Goal: Task Accomplishment & Management: Use online tool/utility

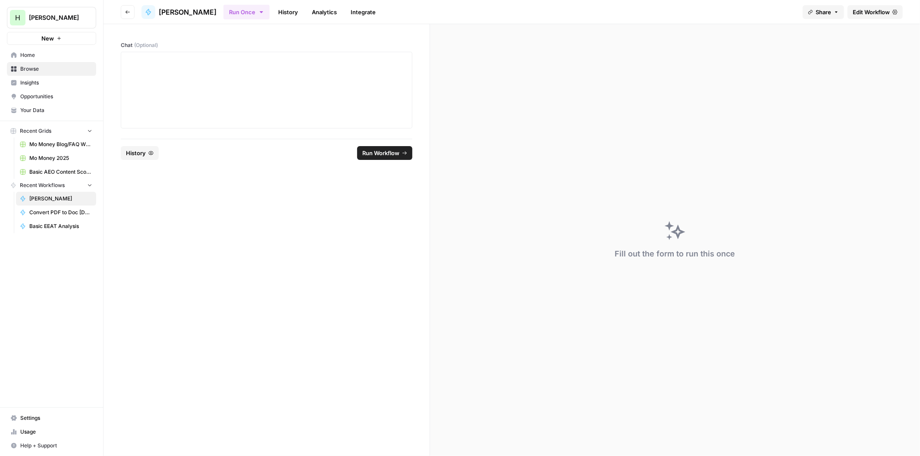
click at [864, 8] on span "Edit Workflow" at bounding box center [871, 12] width 37 height 9
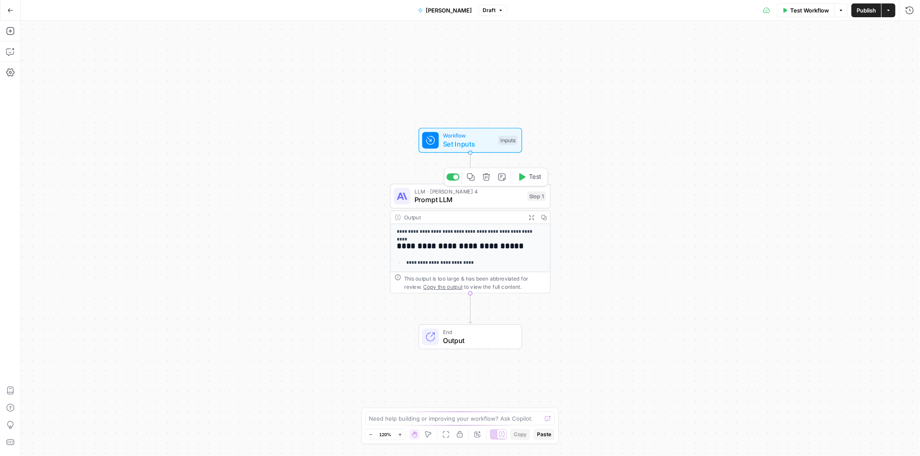
click at [449, 204] on span "Prompt LLM" at bounding box center [469, 200] width 109 height 10
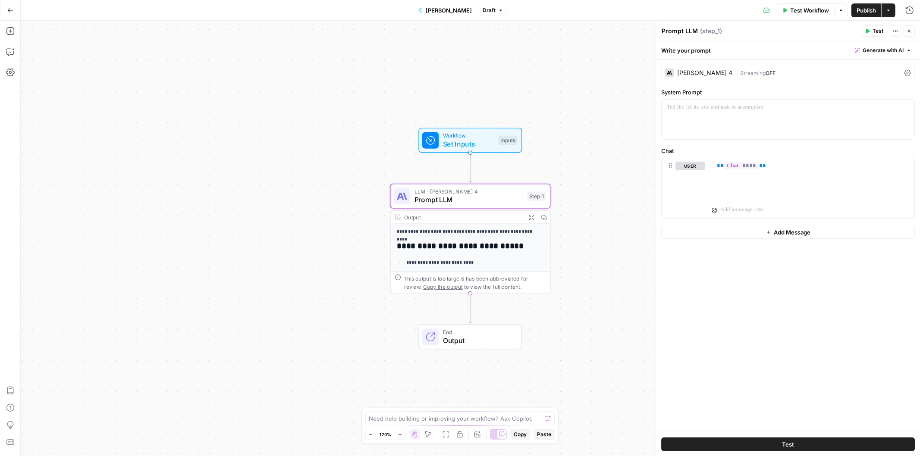
click at [697, 67] on div "Claude Sonnet 4 | Streaming OFF" at bounding box center [788, 73] width 254 height 16
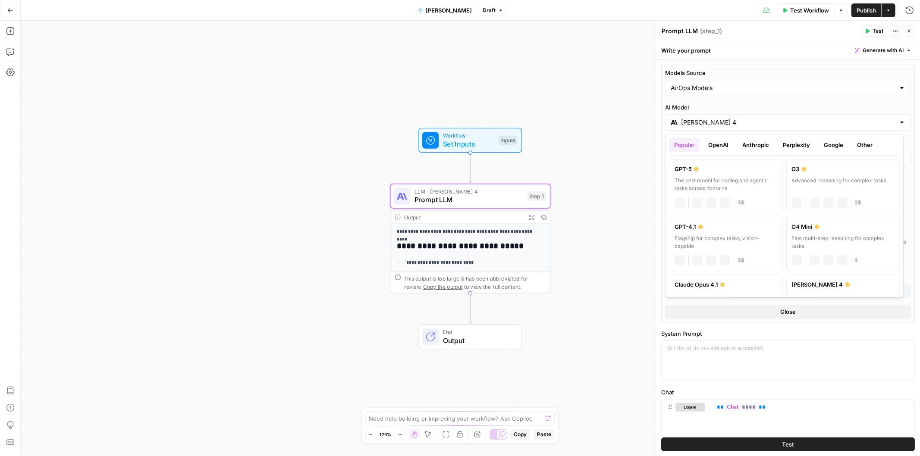
click at [728, 127] on div "Claude Sonnet 4" at bounding box center [788, 122] width 246 height 16
click at [753, 143] on button "Anthropic" at bounding box center [755, 145] width 37 height 14
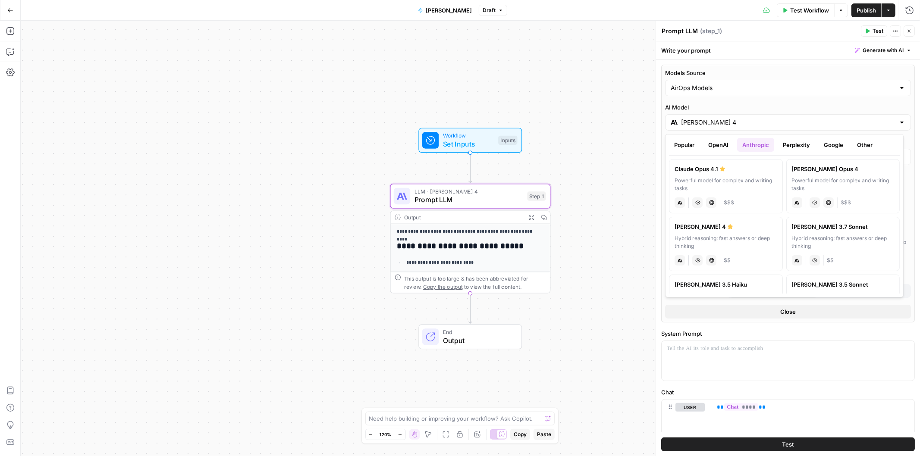
click at [696, 186] on div "Powerful model for complex and writing tasks" at bounding box center [726, 185] width 103 height 16
type input "Claude Opus 4.1"
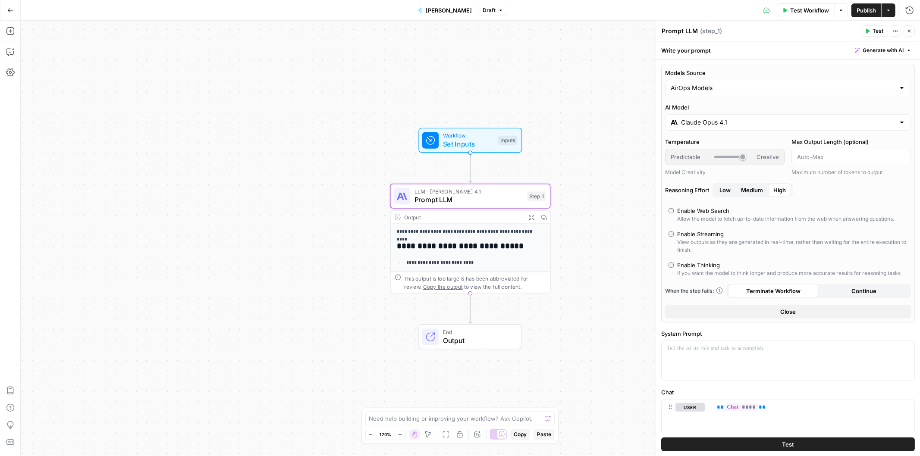
click at [910, 31] on icon "button" at bounding box center [909, 30] width 5 height 5
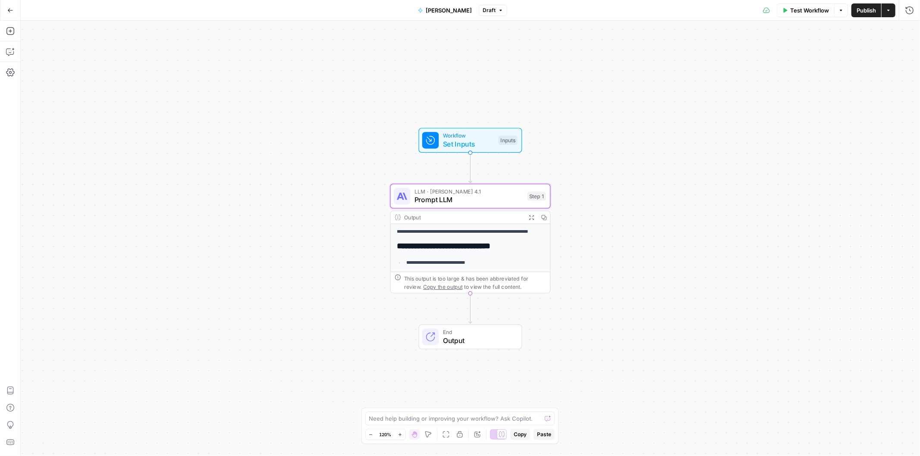
click at [866, 6] on span "Publish" at bounding box center [866, 10] width 19 height 9
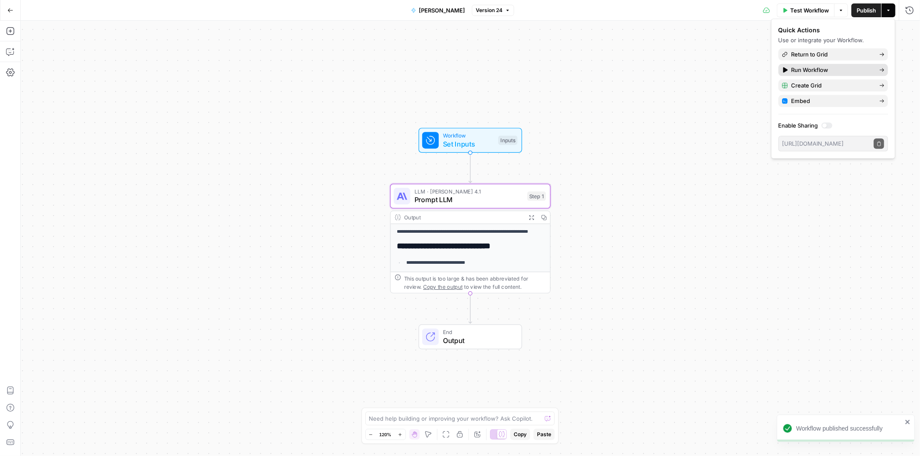
click at [795, 74] on span "Run Workflow" at bounding box center [832, 70] width 81 height 9
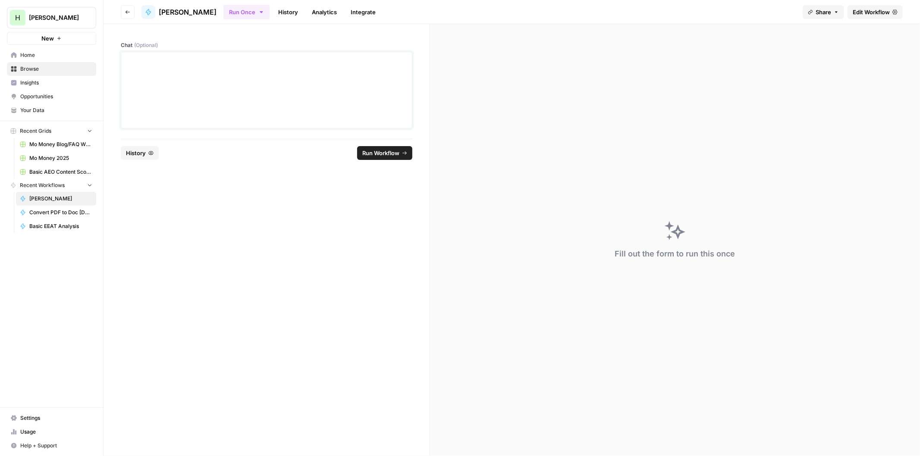
click at [226, 72] on div at bounding box center [266, 90] width 280 height 69
drag, startPoint x: 121, startPoint y: 88, endPoint x: 154, endPoint y: 68, distance: 38.9
click at [122, 88] on div "**********" at bounding box center [267, 90] width 292 height 77
click at [142, 78] on p at bounding box center [266, 77] width 280 height 9
click at [142, 78] on h1 "**********" at bounding box center [266, 77] width 280 height 9
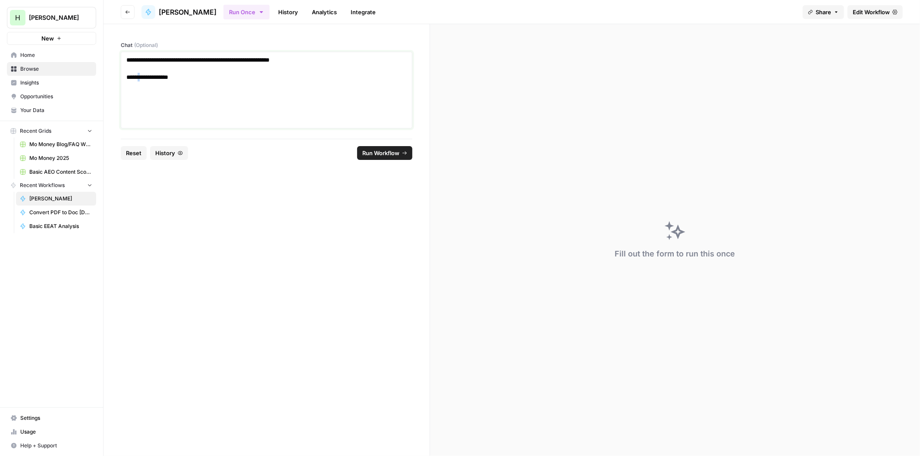
click at [142, 78] on h1 "**********" at bounding box center [266, 77] width 280 height 9
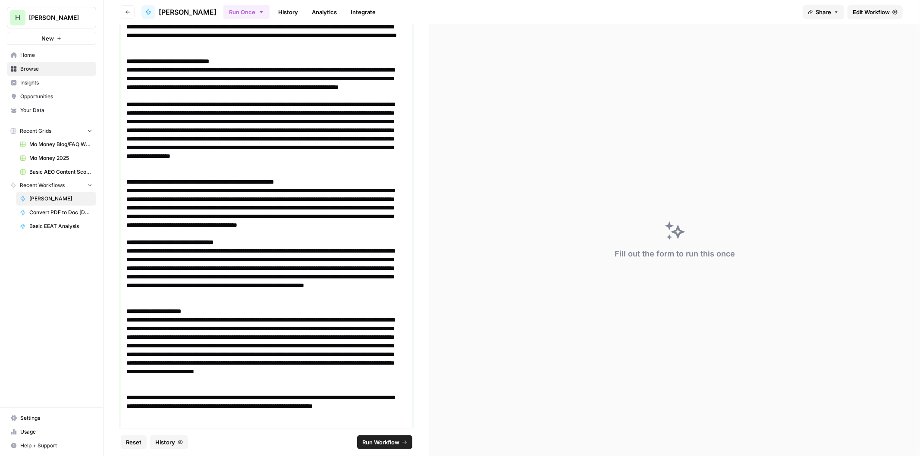
scroll to position [283, 0]
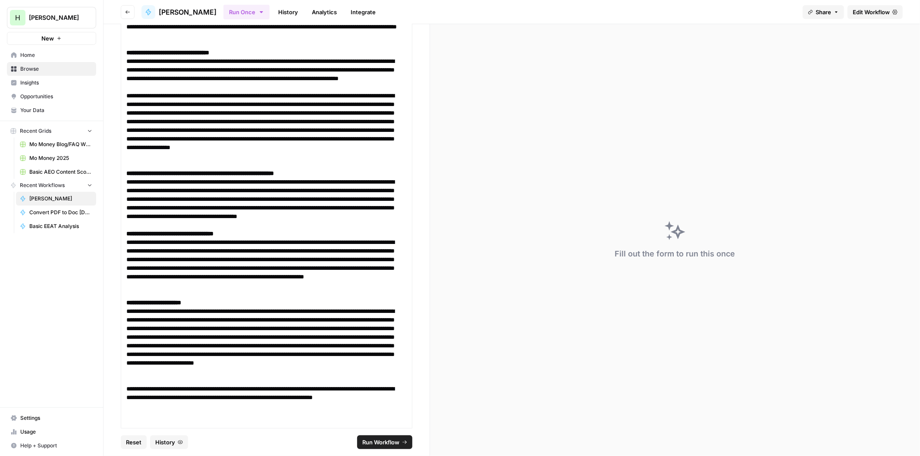
drag, startPoint x: 126, startPoint y: 391, endPoint x: 179, endPoint y: 409, distance: 56.2
click at [182, 413] on div "**********" at bounding box center [267, 99] width 292 height 663
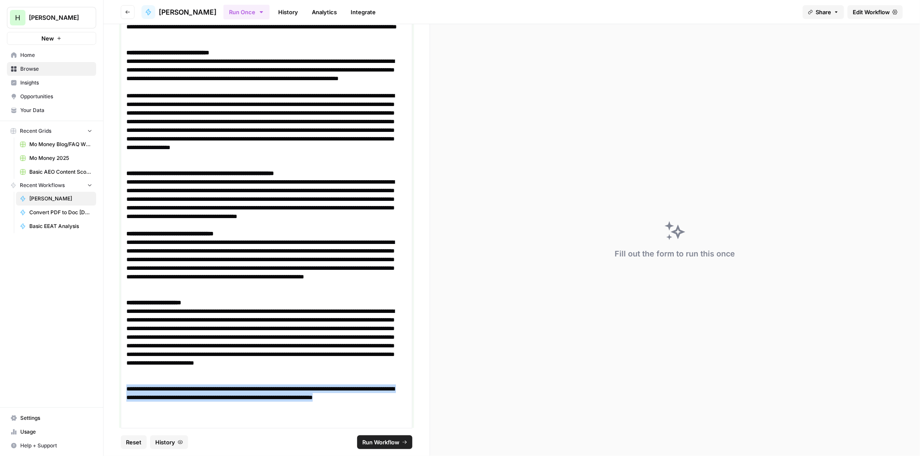
drag, startPoint x: 192, startPoint y: 410, endPoint x: 123, endPoint y: 387, distance: 73.3
click at [123, 387] on div "**********" at bounding box center [267, 99] width 292 height 663
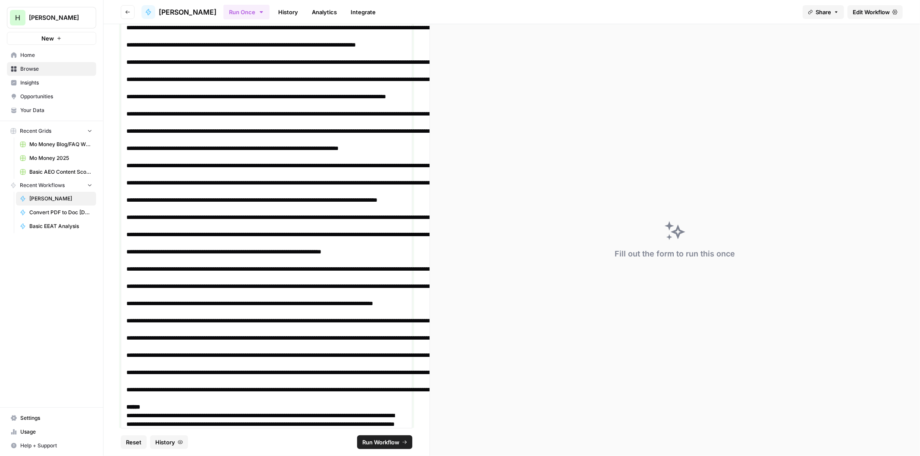
scroll to position [2034, 0]
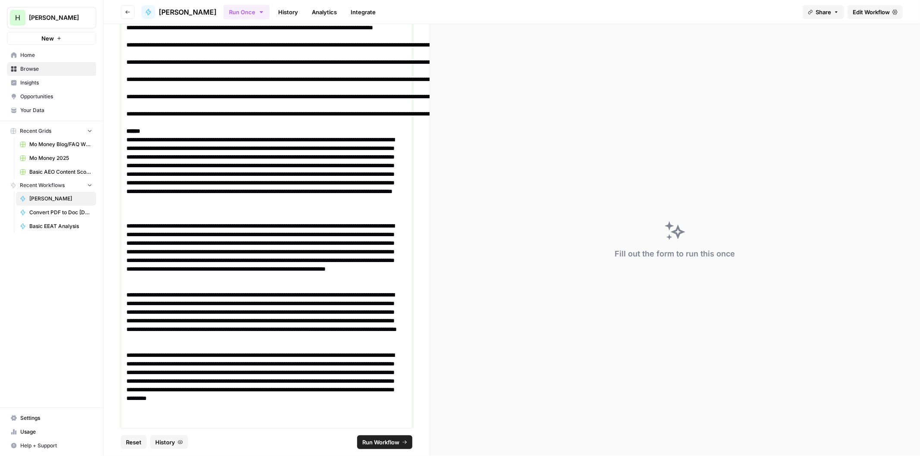
click at [140, 134] on strong "******" at bounding box center [133, 131] width 14 height 6
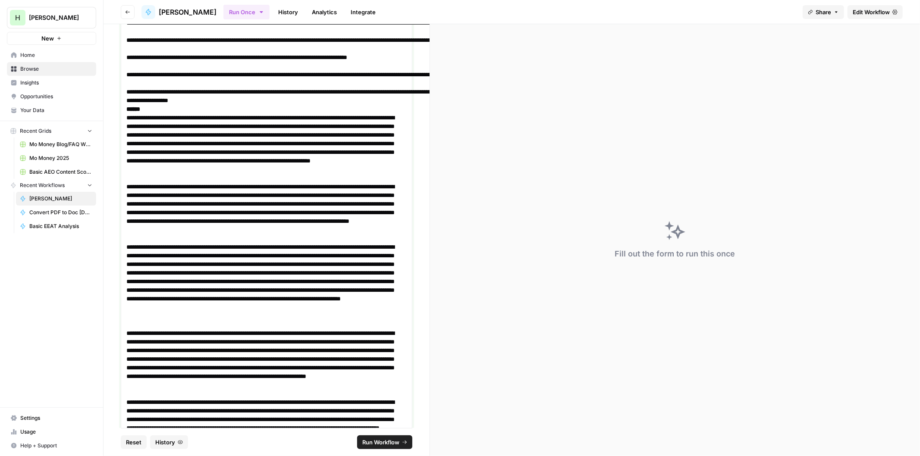
scroll to position [3855, 0]
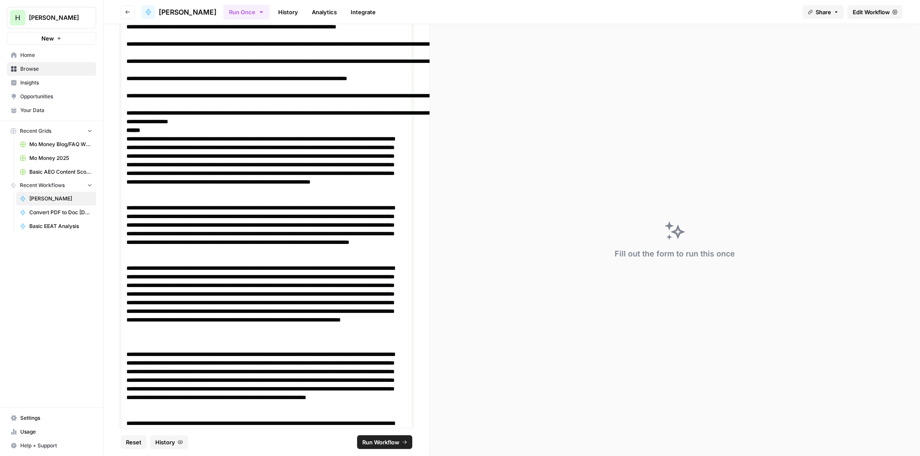
click at [135, 133] on strong "******" at bounding box center [133, 130] width 14 height 6
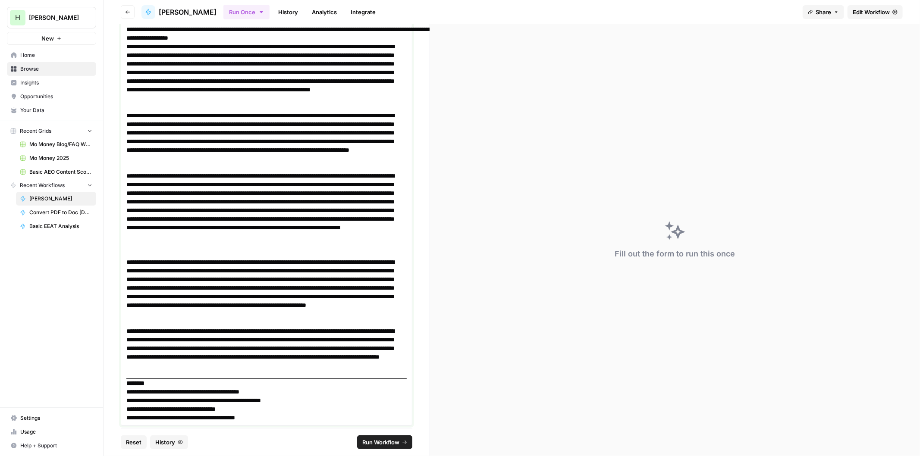
scroll to position [3971, 0]
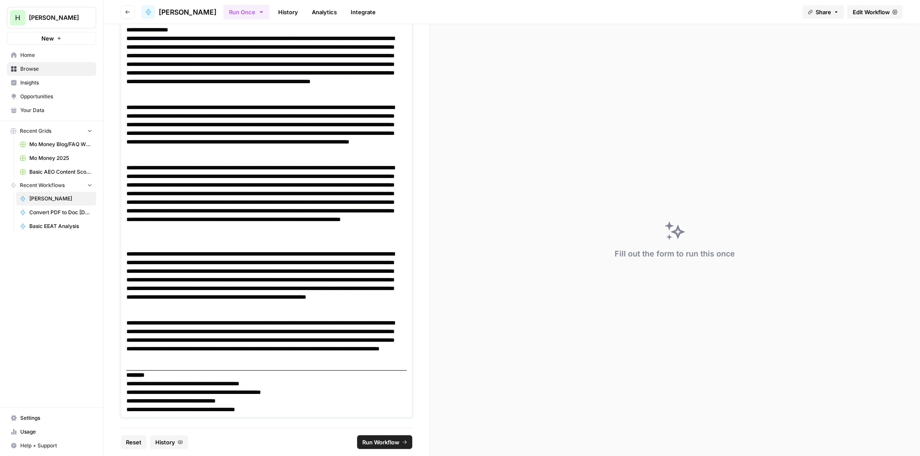
click at [283, 406] on p "**********" at bounding box center [262, 409] width 273 height 9
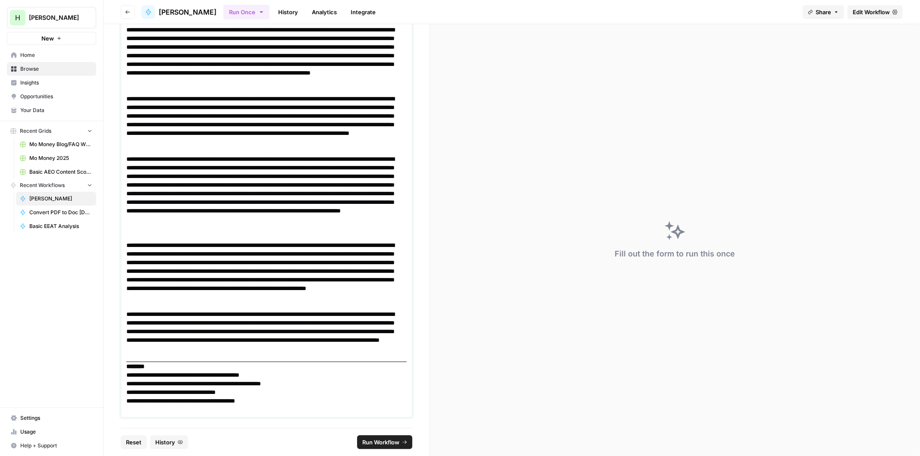
scroll to position [3976, 0]
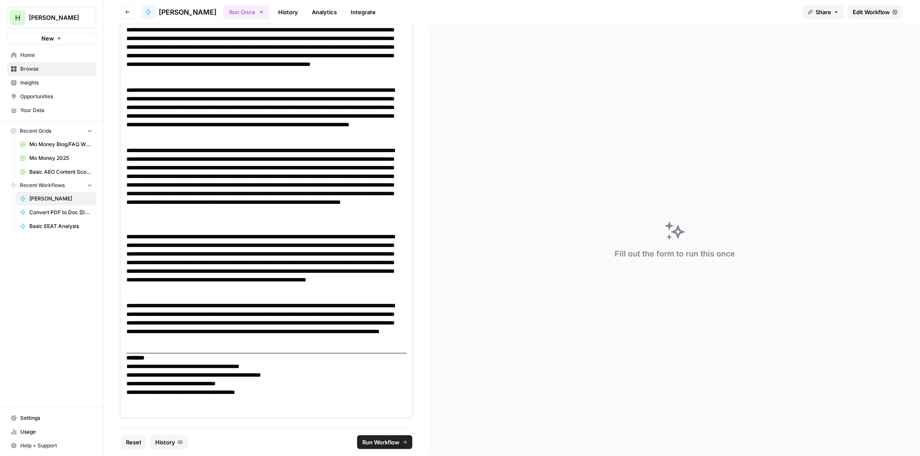
click at [158, 414] on p at bounding box center [266, 409] width 280 height 9
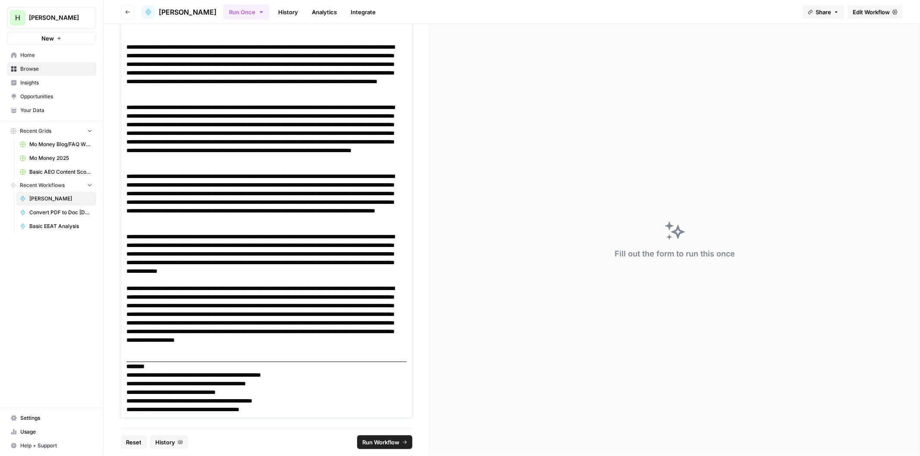
scroll to position [5719, 0]
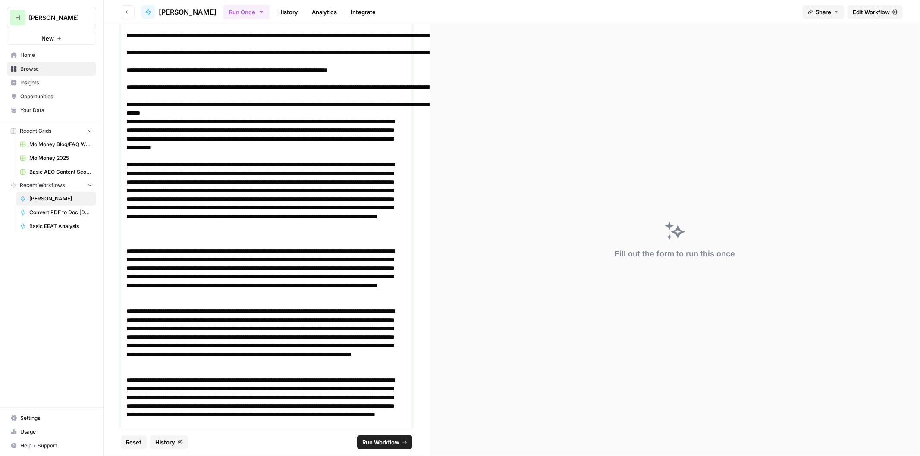
click at [134, 116] on strong "******" at bounding box center [133, 113] width 14 height 6
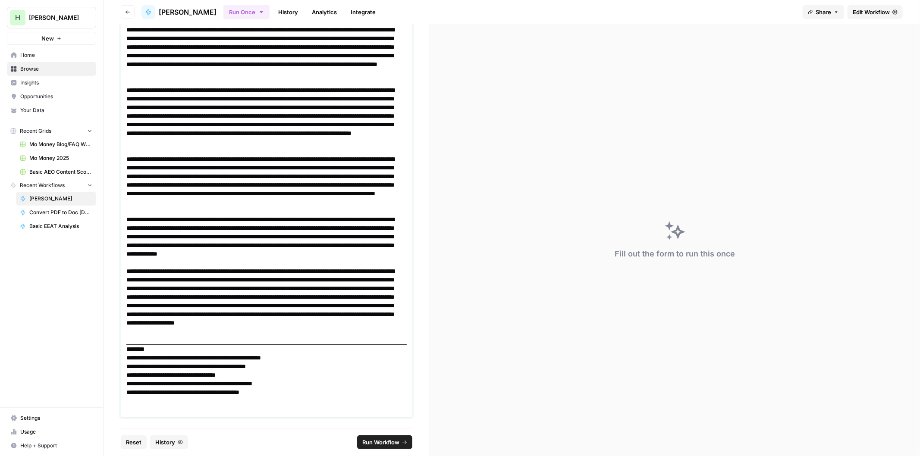
scroll to position [5969, 0]
click at [148, 413] on p at bounding box center [266, 409] width 280 height 9
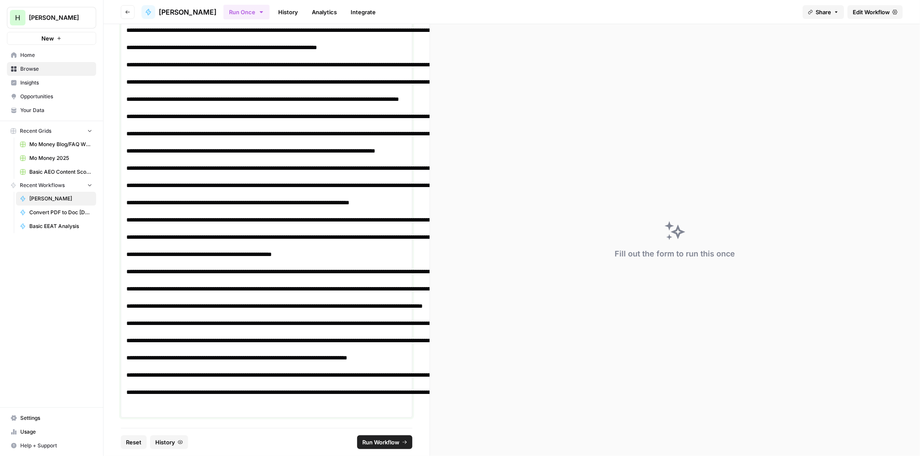
click at [149, 409] on p at bounding box center [266, 405] width 280 height 17
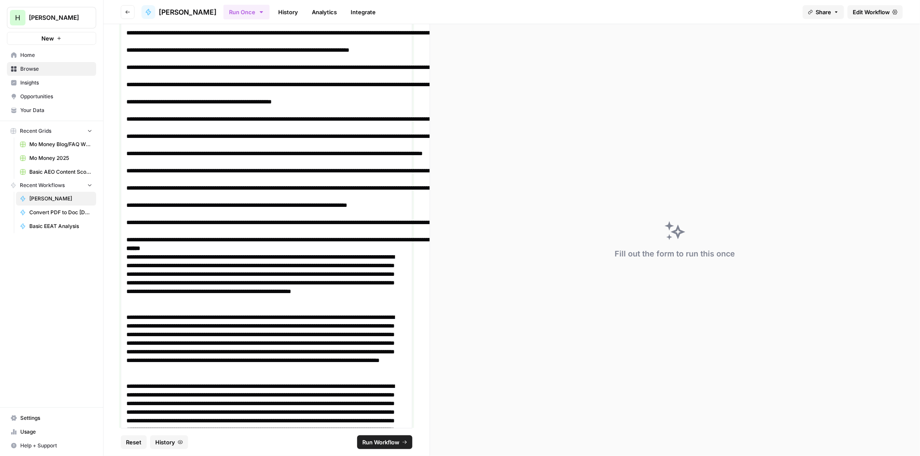
scroll to position [7662, 0]
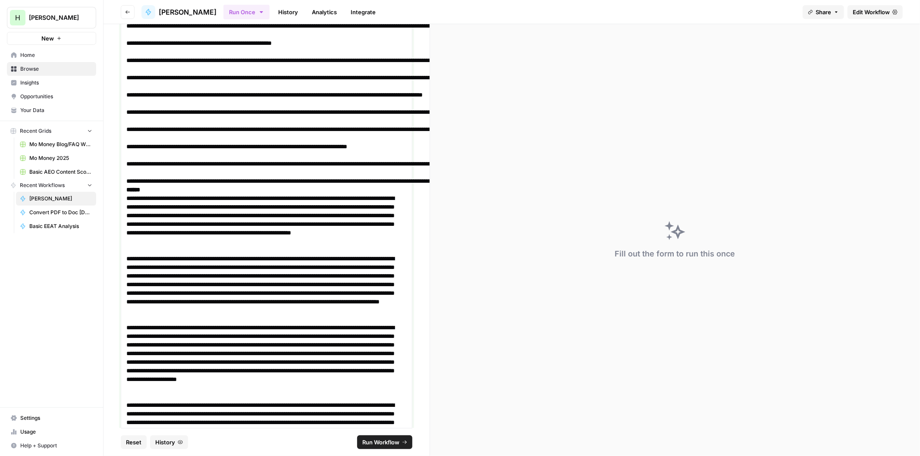
click at [130, 193] on strong "******" at bounding box center [133, 190] width 14 height 6
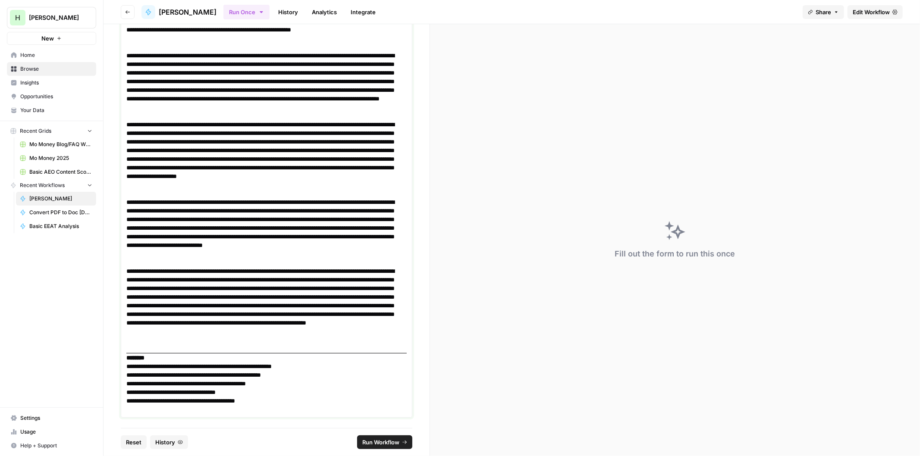
scroll to position [7915, 0]
click at [282, 401] on p "**********" at bounding box center [262, 405] width 273 height 17
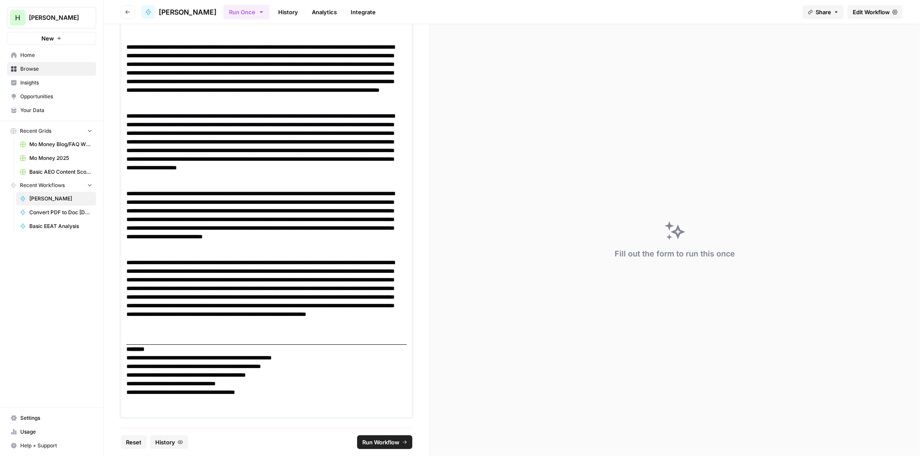
click at [145, 413] on p at bounding box center [266, 409] width 280 height 9
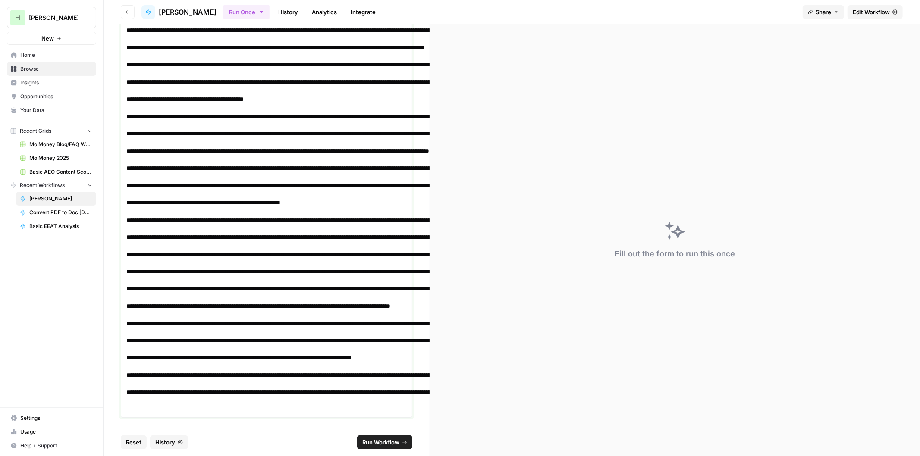
click at [132, 406] on p at bounding box center [266, 405] width 280 height 17
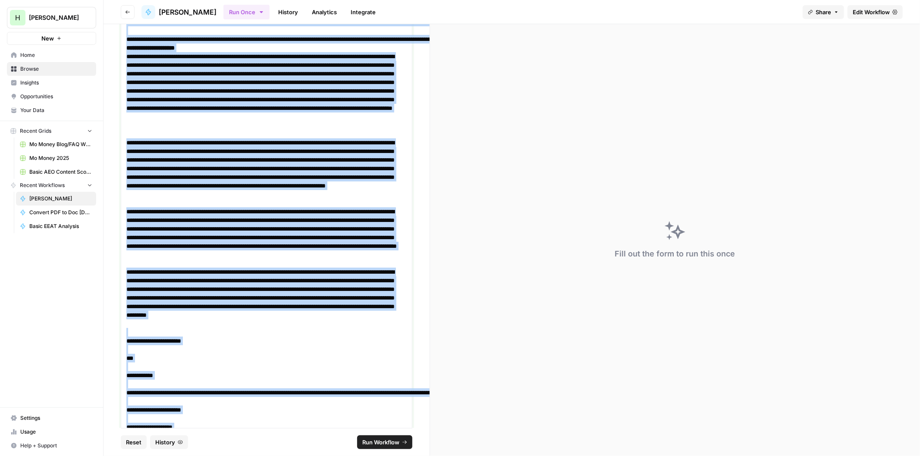
scroll to position [0, 0]
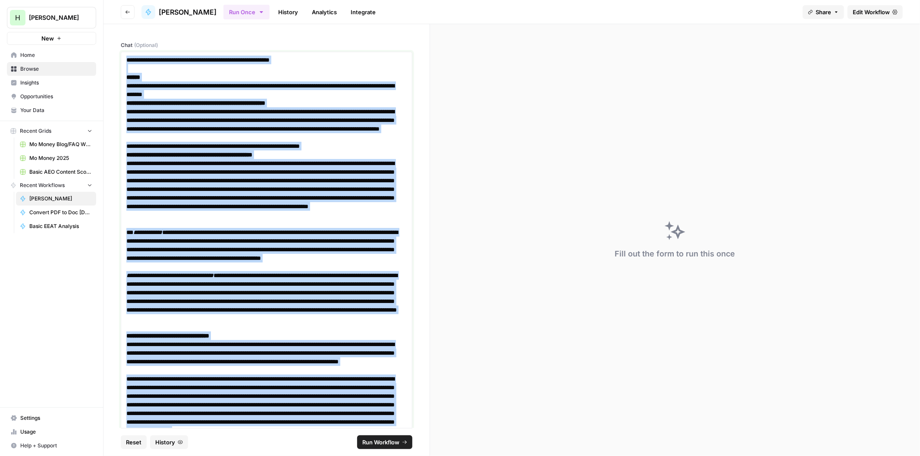
click at [255, 151] on p "**********" at bounding box center [266, 155] width 280 height 9
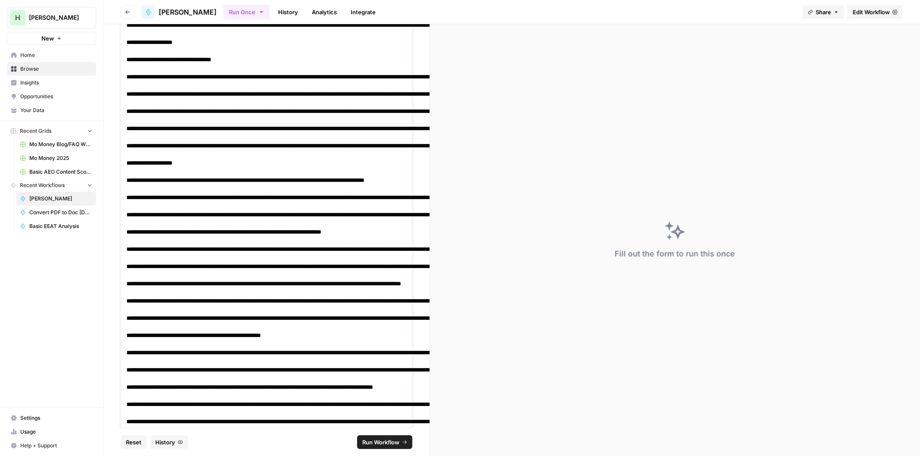
scroll to position [1230, 0]
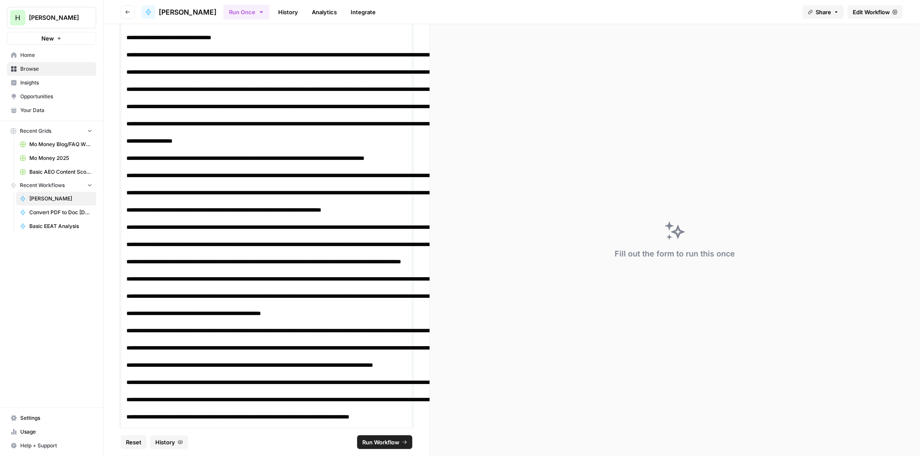
click at [228, 179] on pre at bounding box center [266, 184] width 280 height 1475
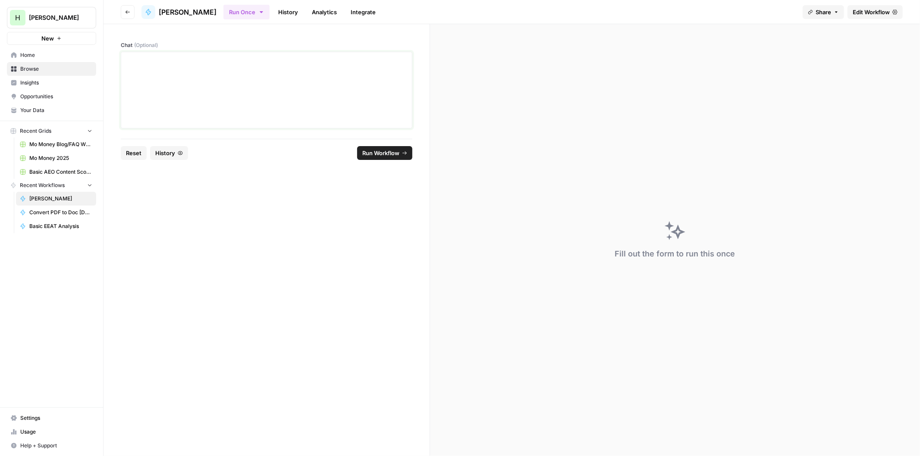
scroll to position [6546, 0]
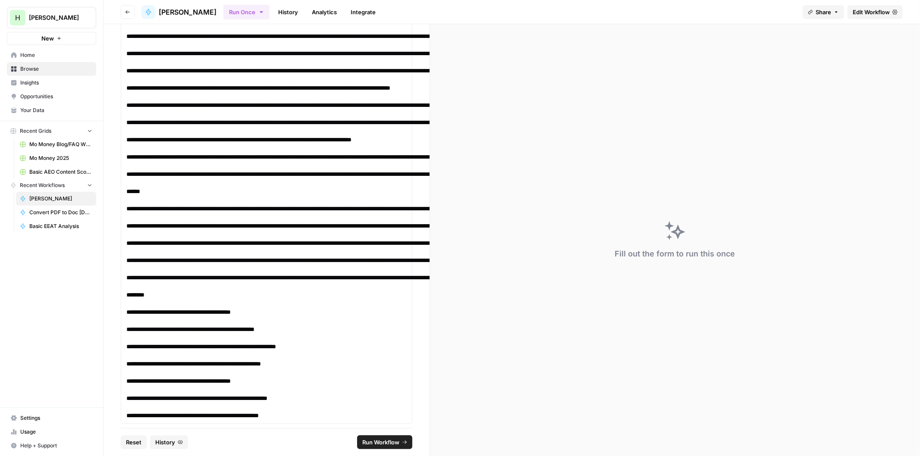
click at [370, 439] on span "Run Workflow" at bounding box center [380, 442] width 37 height 9
click at [392, 442] on span "Cancel" at bounding box center [389, 442] width 19 height 9
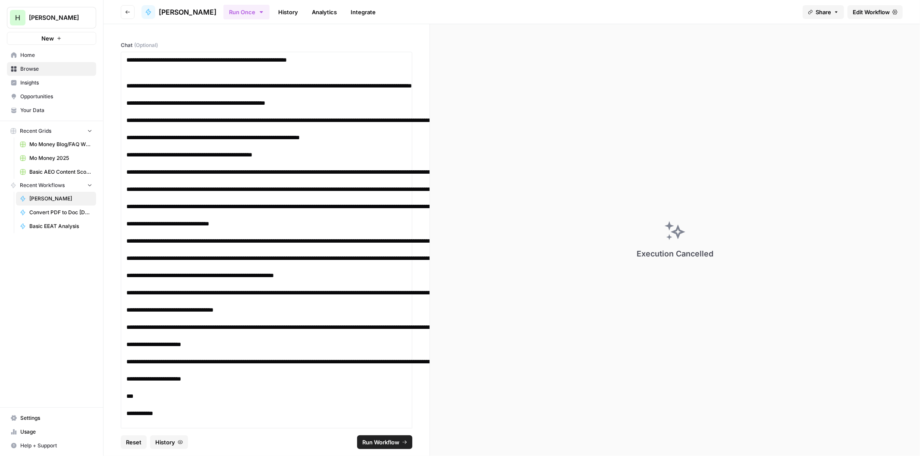
click at [381, 441] on span "Run Workflow" at bounding box center [380, 442] width 37 height 9
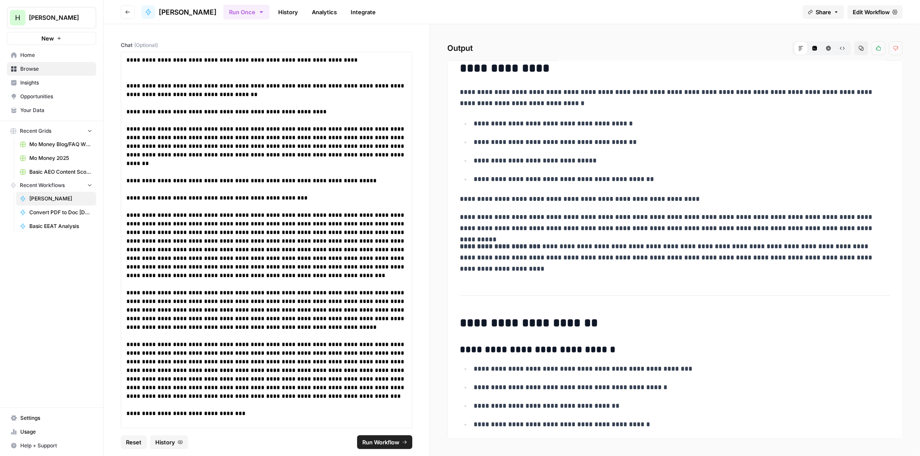
scroll to position [4444, 0]
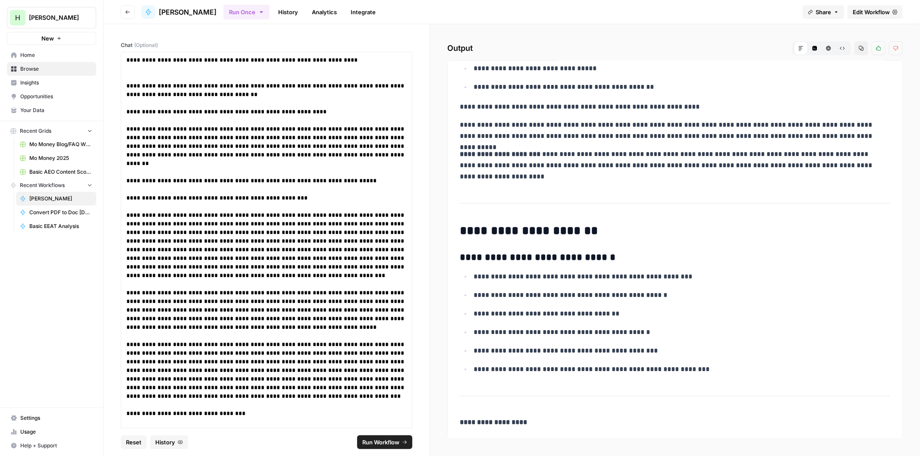
click at [863, 44] on button "Copy" at bounding box center [862, 48] width 14 height 14
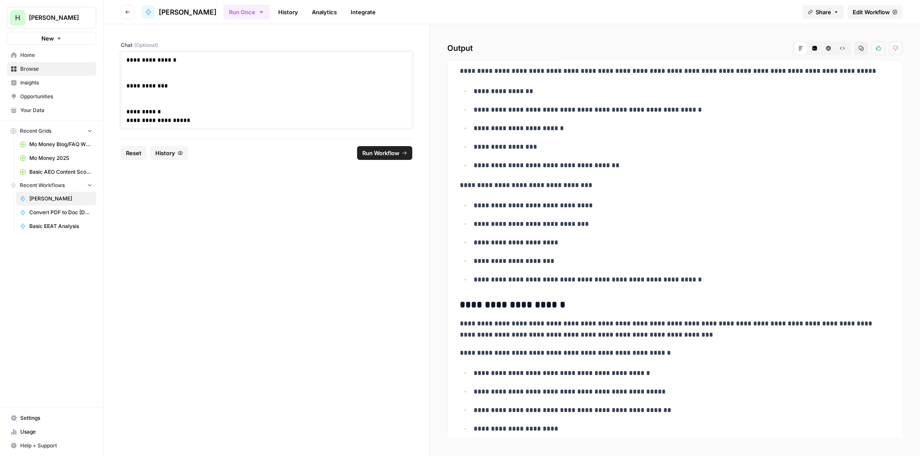
scroll to position [0, 0]
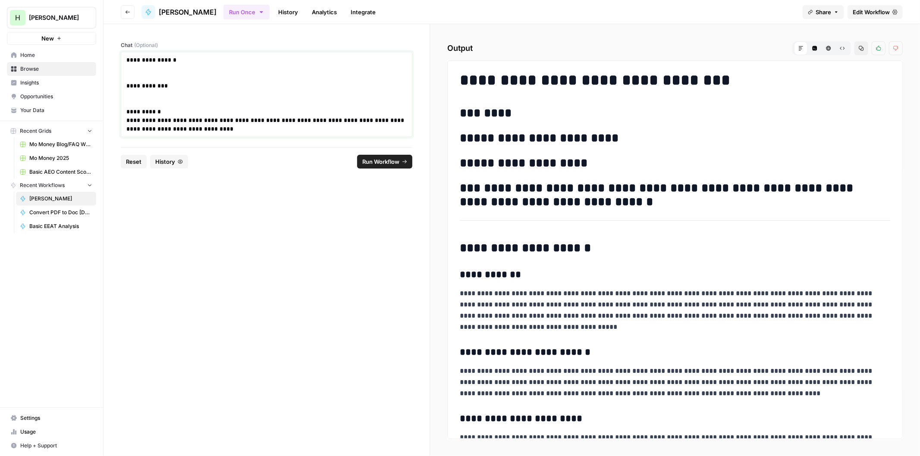
click at [134, 69] on p at bounding box center [266, 68] width 280 height 9
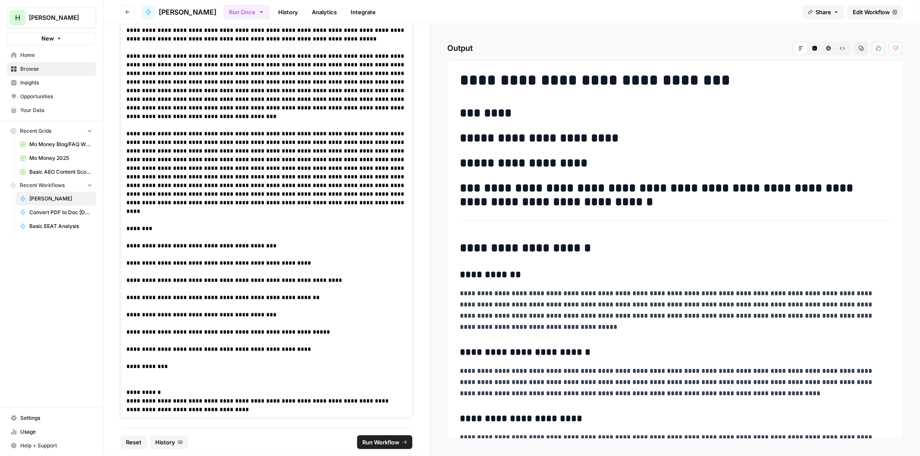
scroll to position [19899, 0]
click at [862, 45] on button "Copy" at bounding box center [862, 48] width 14 height 14
click at [141, 372] on p at bounding box center [266, 375] width 280 height 9
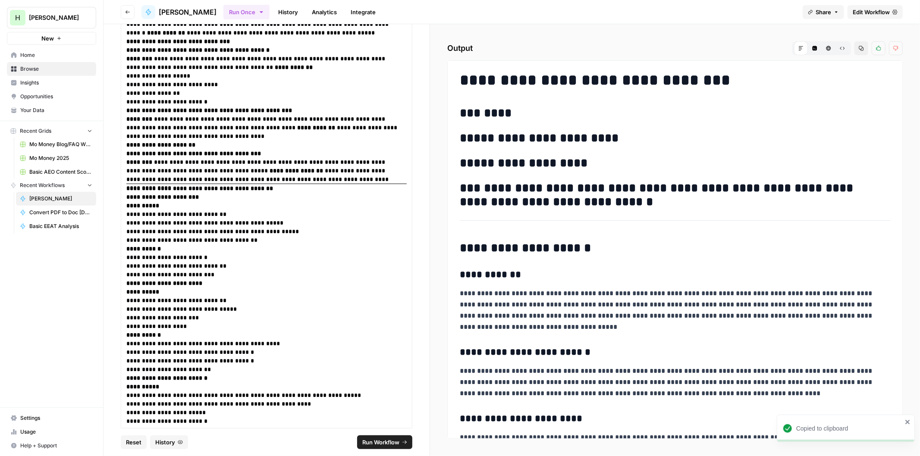
click at [380, 443] on span "Run Workflow" at bounding box center [380, 442] width 37 height 9
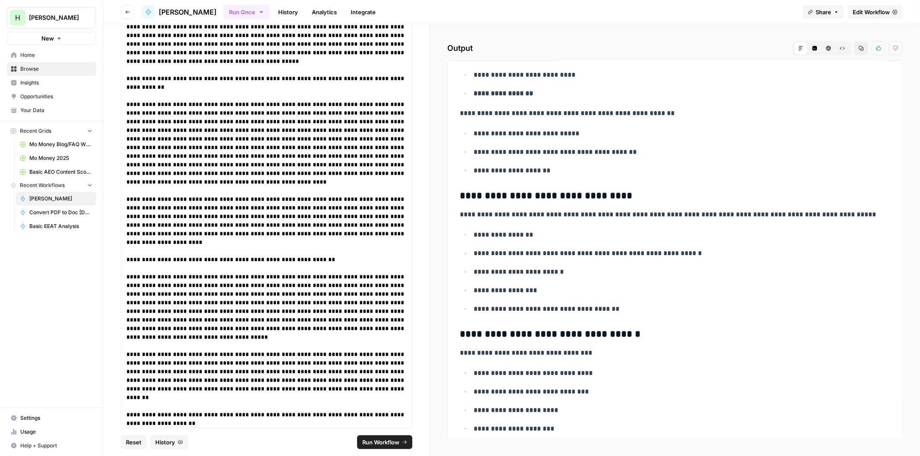
scroll to position [447, 0]
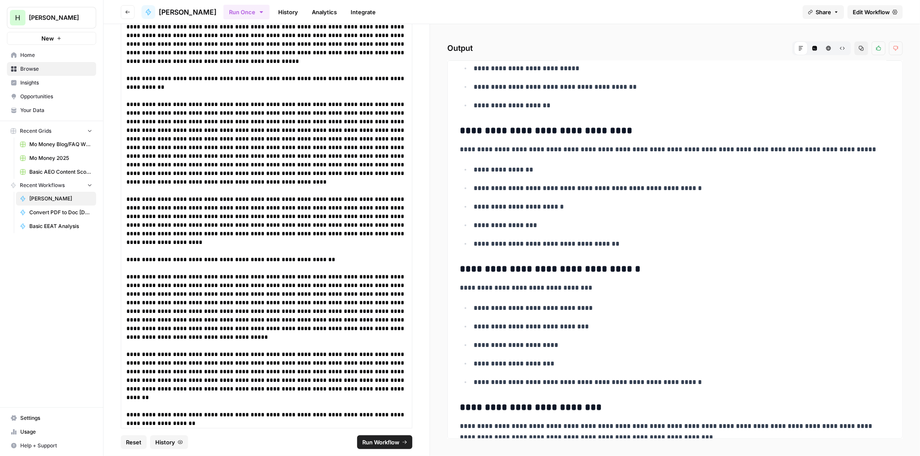
drag, startPoint x: 668, startPoint y: 128, endPoint x: 666, endPoint y: 139, distance: 11.4
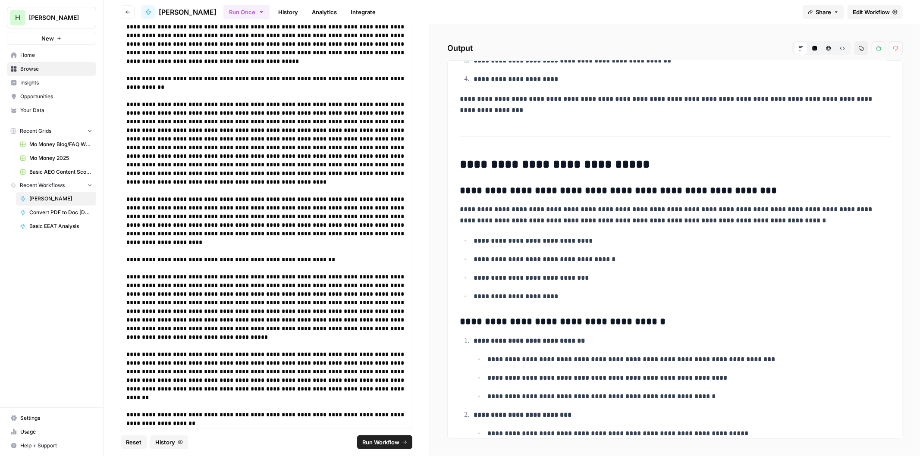
scroll to position [959, 0]
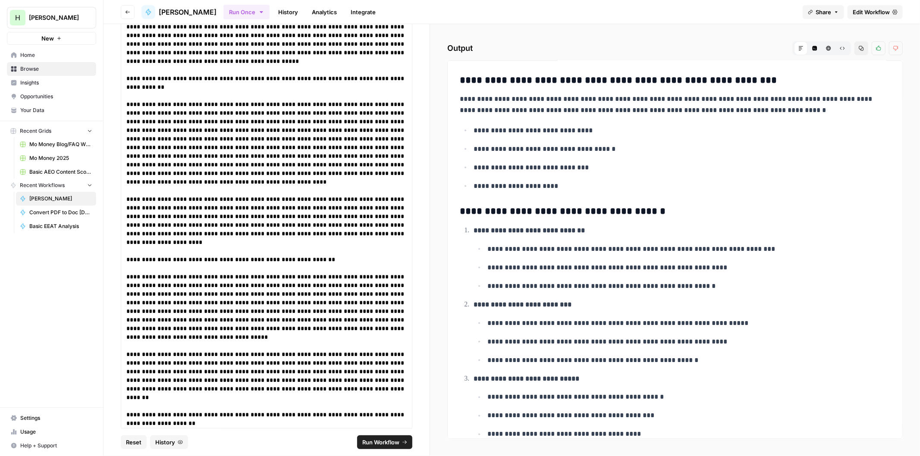
drag, startPoint x: 667, startPoint y: 97, endPoint x: 661, endPoint y: 133, distance: 35.9
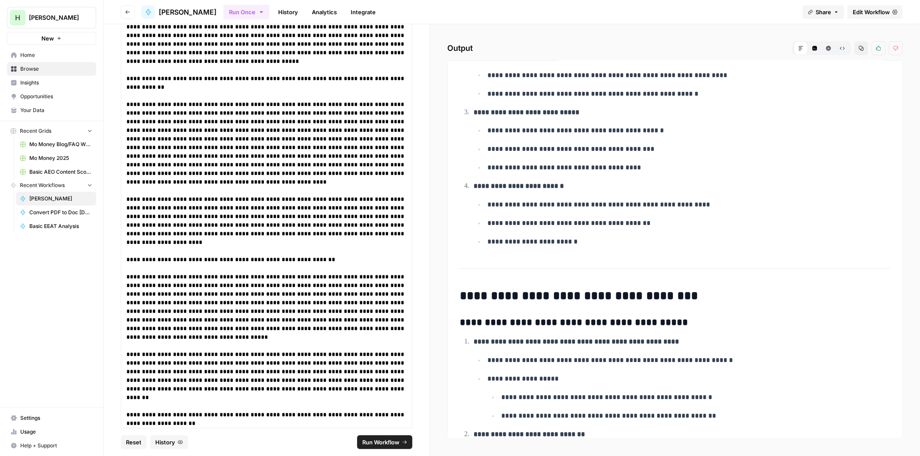
drag, startPoint x: 655, startPoint y: 166, endPoint x: 635, endPoint y: 238, distance: 75.3
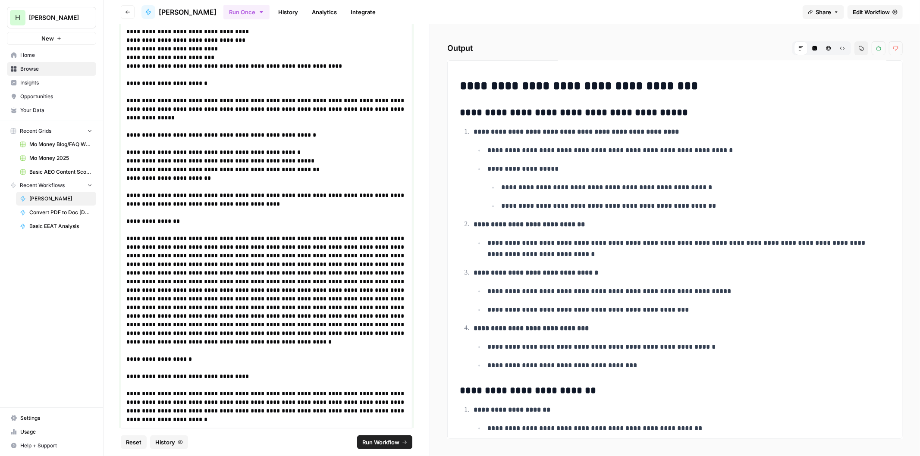
scroll to position [1363, 0]
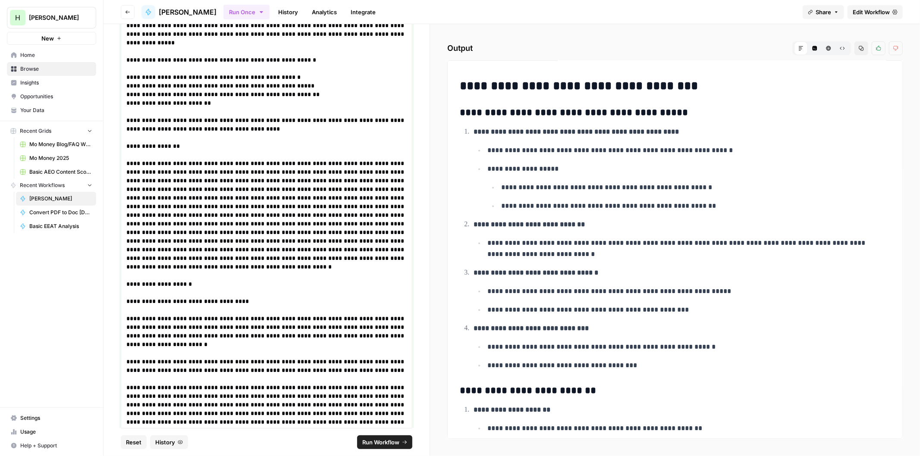
drag, startPoint x: 126, startPoint y: 206, endPoint x: 257, endPoint y: 207, distance: 131.1
drag, startPoint x: 155, startPoint y: 202, endPoint x: 106, endPoint y: 197, distance: 49.4
click at [106, 197] on div "**********" at bounding box center [267, 226] width 326 height 404
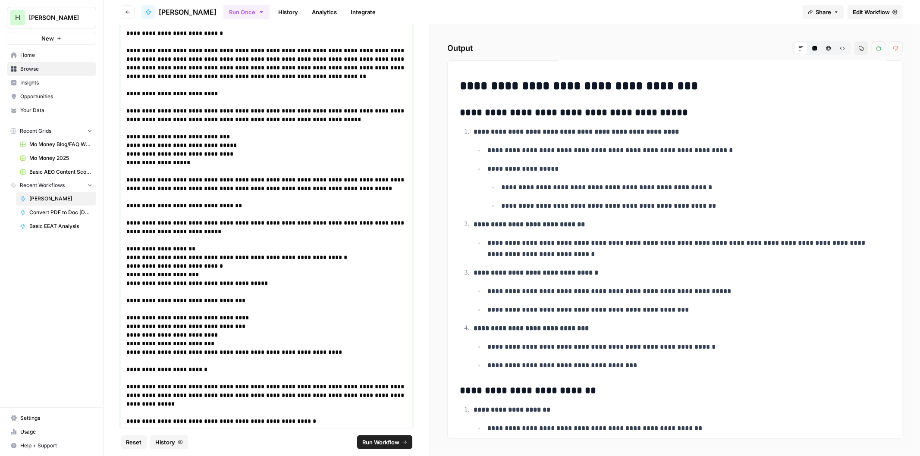
scroll to position [916, 0]
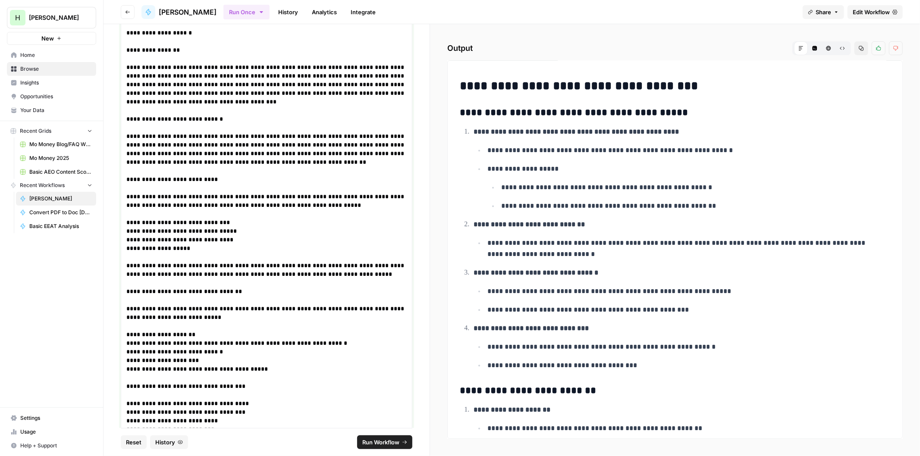
drag, startPoint x: 333, startPoint y: 187, endPoint x: 124, endPoint y: 78, distance: 236.2
copy code "**********"
click at [859, 47] on icon "button" at bounding box center [861, 48] width 5 height 5
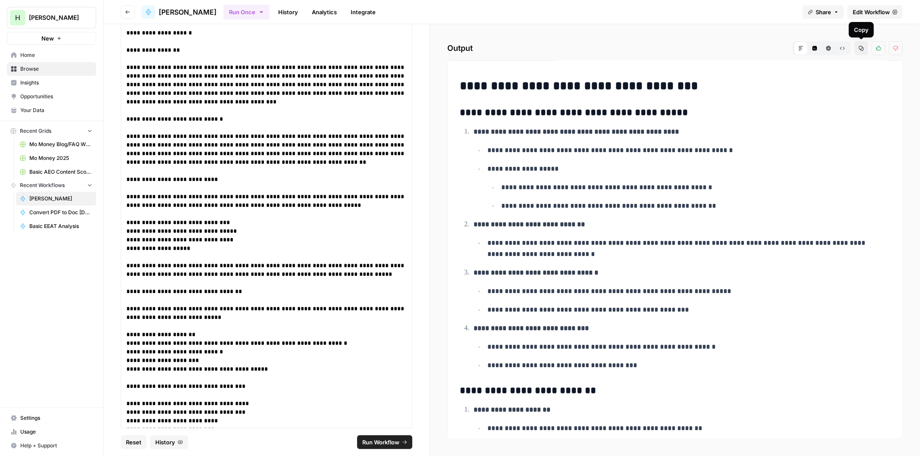
click at [859, 46] on icon "button" at bounding box center [861, 48] width 5 height 5
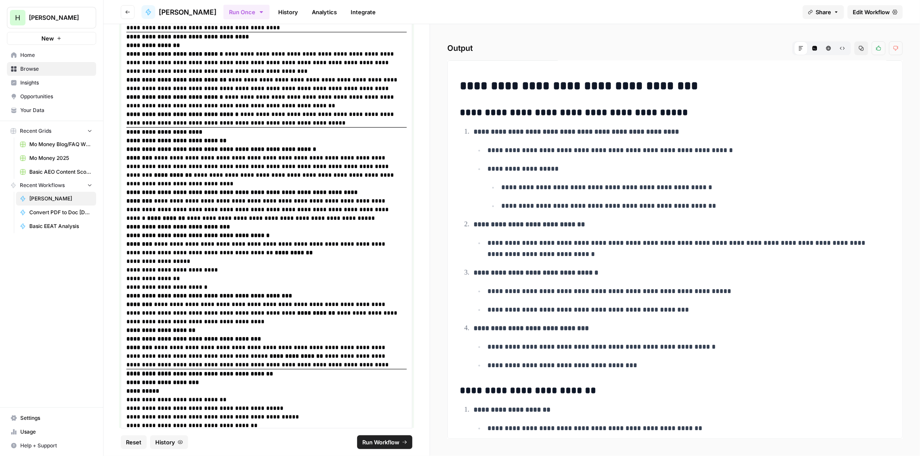
scroll to position [19251, 0]
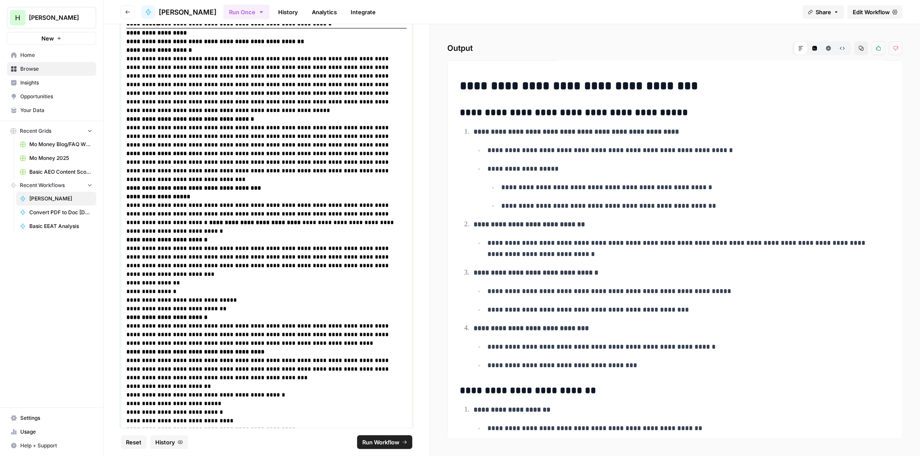
drag, startPoint x: 136, startPoint y: 311, endPoint x: 160, endPoint y: 200, distance: 113.3
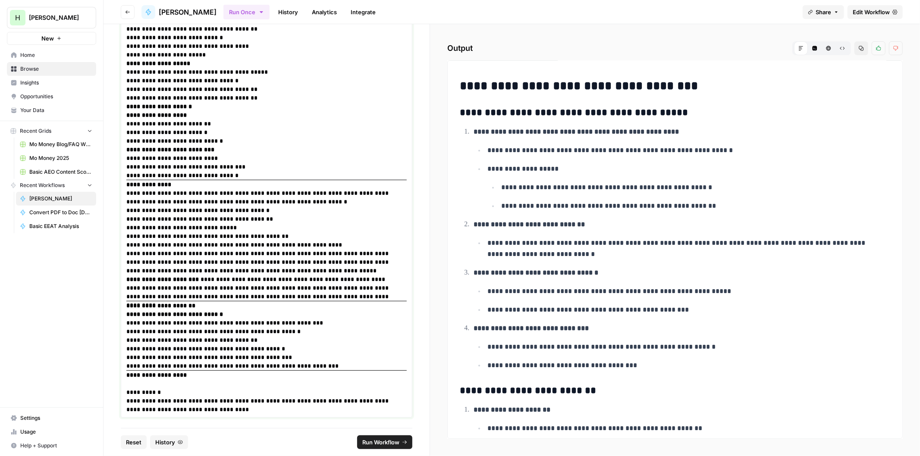
scroll to position [22087, 0]
drag, startPoint x: 126, startPoint y: 118, endPoint x: 248, endPoint y: 361, distance: 271.8
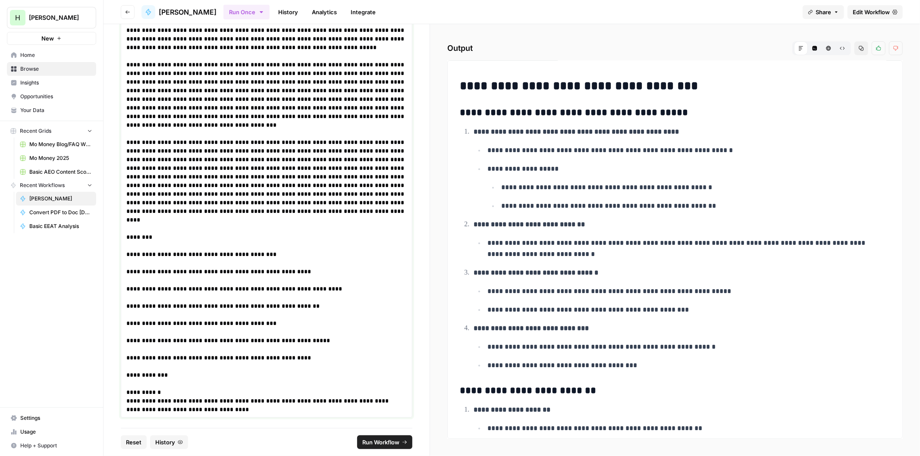
scroll to position [19881, 0]
drag, startPoint x: 221, startPoint y: 412, endPoint x: 105, endPoint y: 404, distance: 116.3
click at [104, 404] on div "**********" at bounding box center [267, 226] width 326 height 404
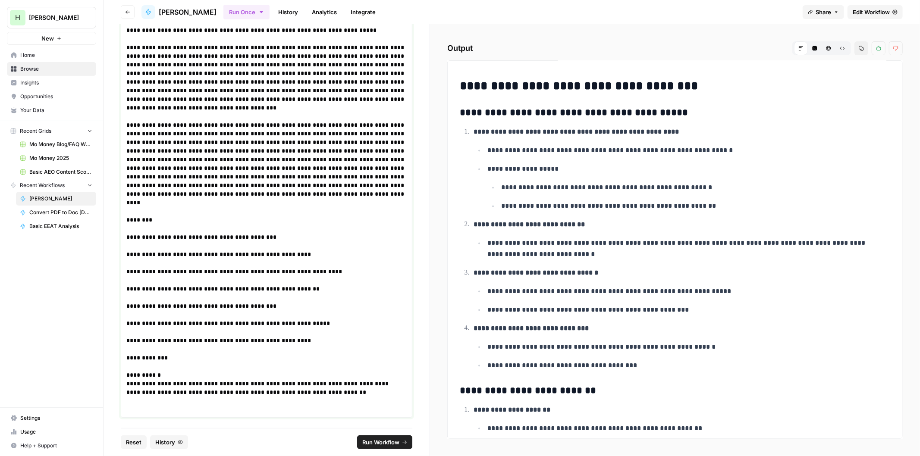
scroll to position [19885, 0]
click at [173, 414] on p "**********" at bounding box center [262, 397] width 273 height 35
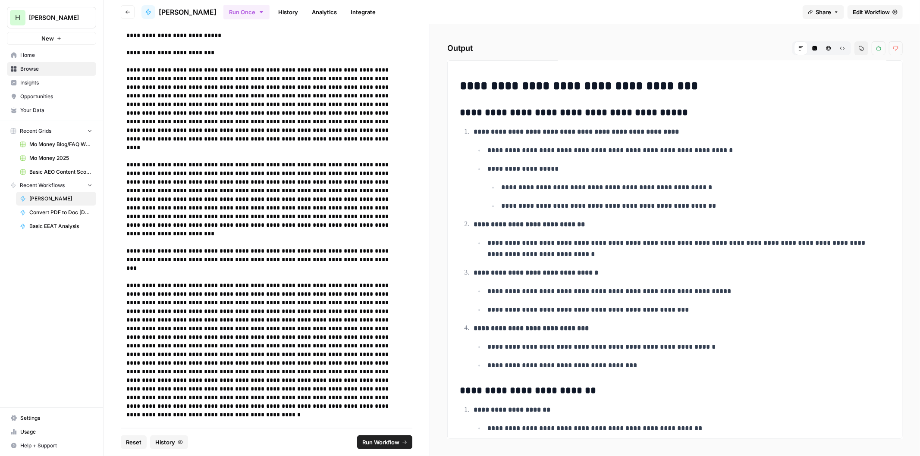
scroll to position [21990, 0]
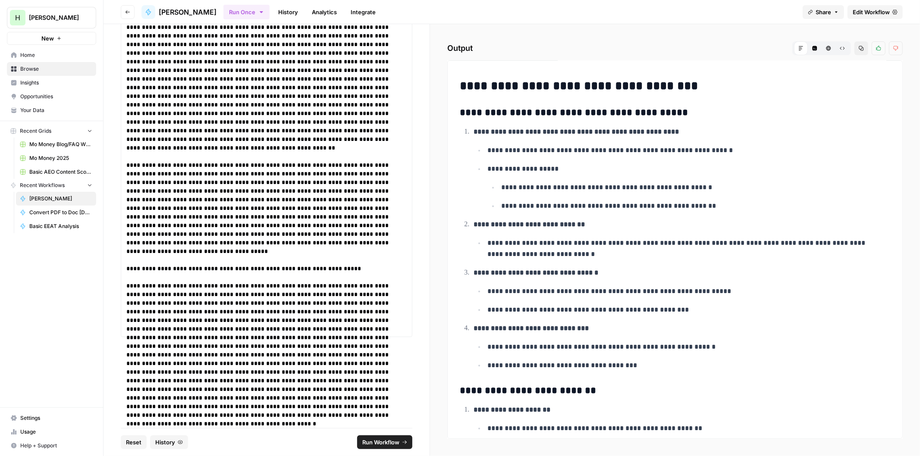
click at [370, 437] on button "Run Workflow" at bounding box center [384, 443] width 55 height 14
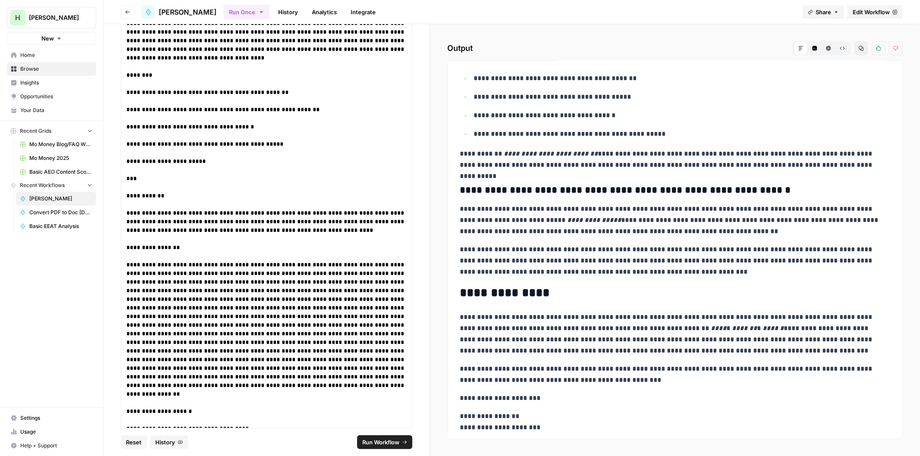
scroll to position [1389, 0]
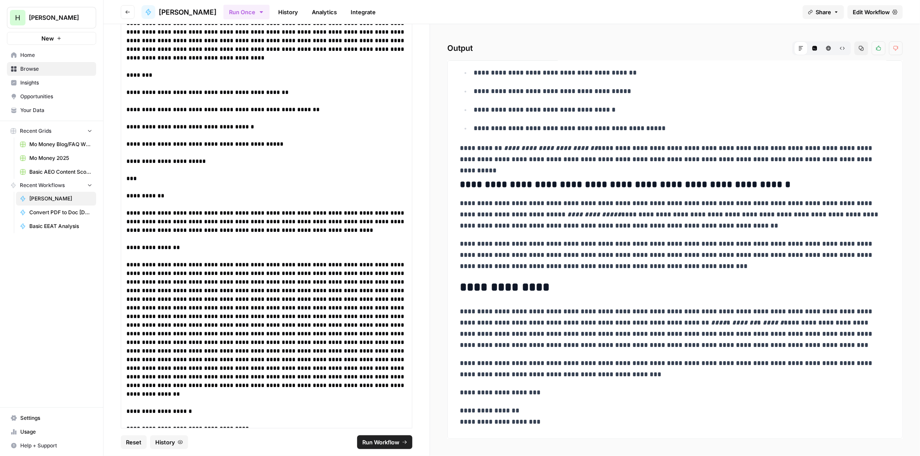
click at [863, 44] on button "Copy" at bounding box center [862, 48] width 14 height 14
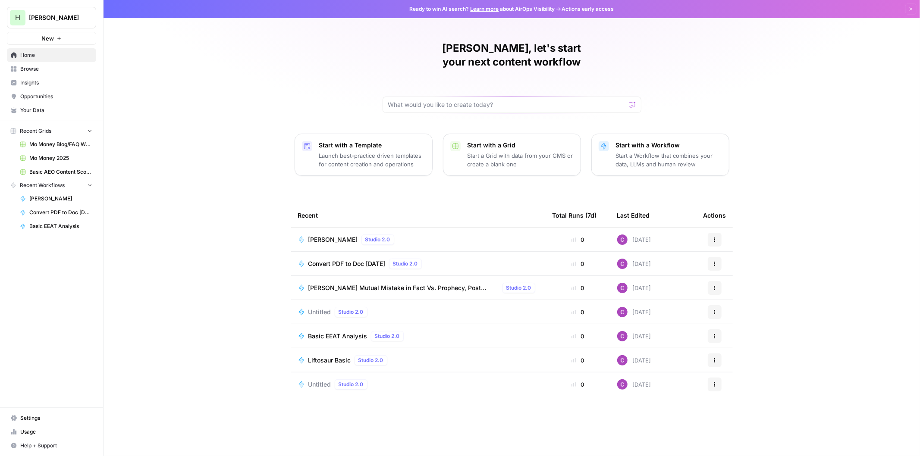
click at [37, 82] on span "Insights" at bounding box center [56, 83] width 72 height 8
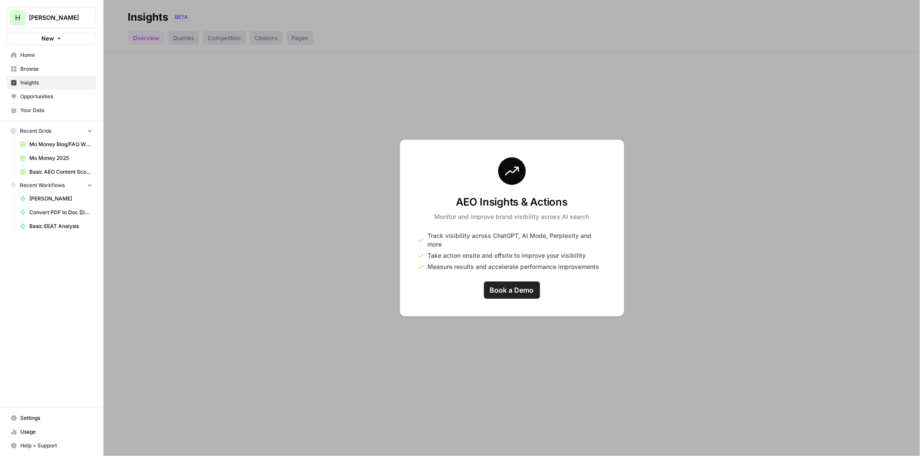
click at [259, 213] on div at bounding box center [512, 228] width 817 height 456
click at [28, 65] on span "Browse" at bounding box center [56, 69] width 72 height 8
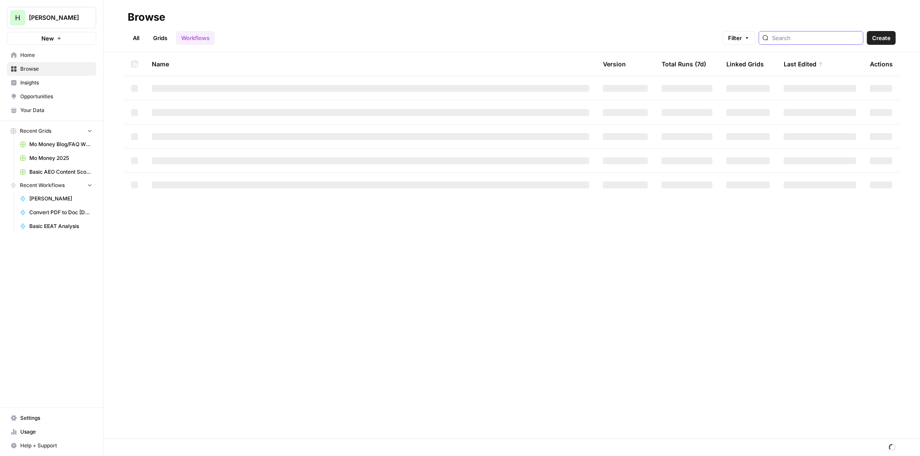
click at [787, 40] on input "search" at bounding box center [816, 38] width 88 height 9
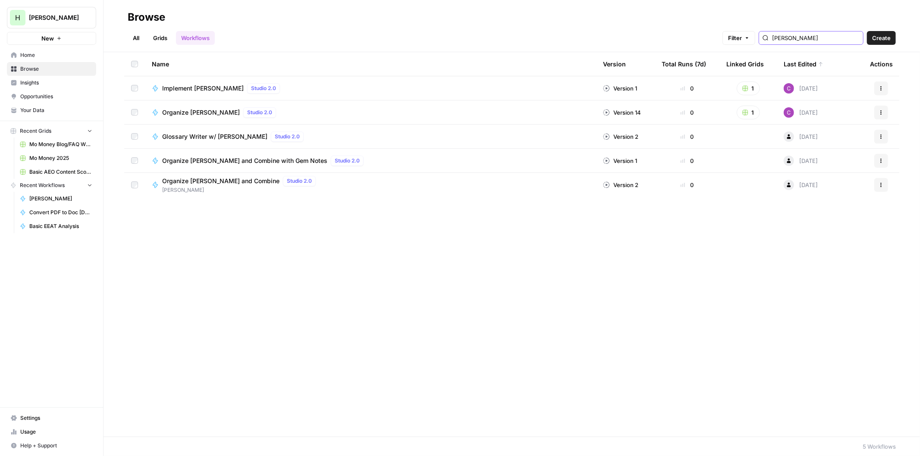
type input "paxton"
click at [186, 110] on span "Organize [PERSON_NAME]" at bounding box center [201, 112] width 78 height 9
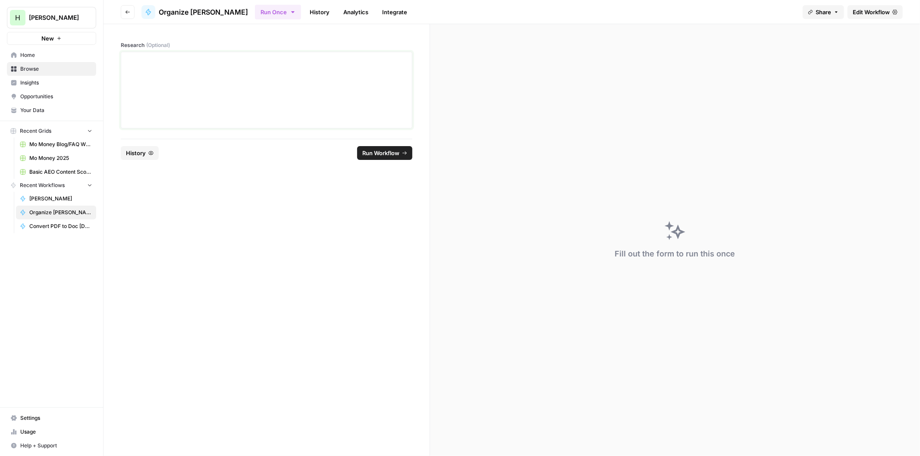
click at [195, 79] on div at bounding box center [266, 90] width 280 height 69
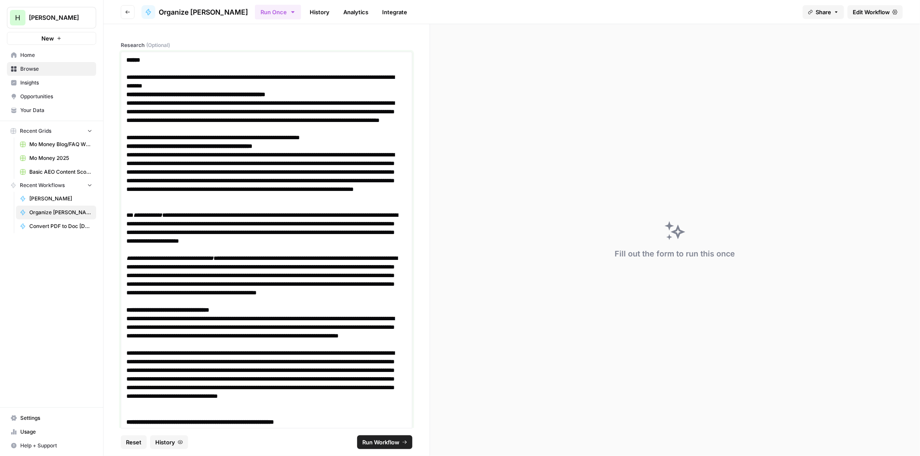
scroll to position [328, 0]
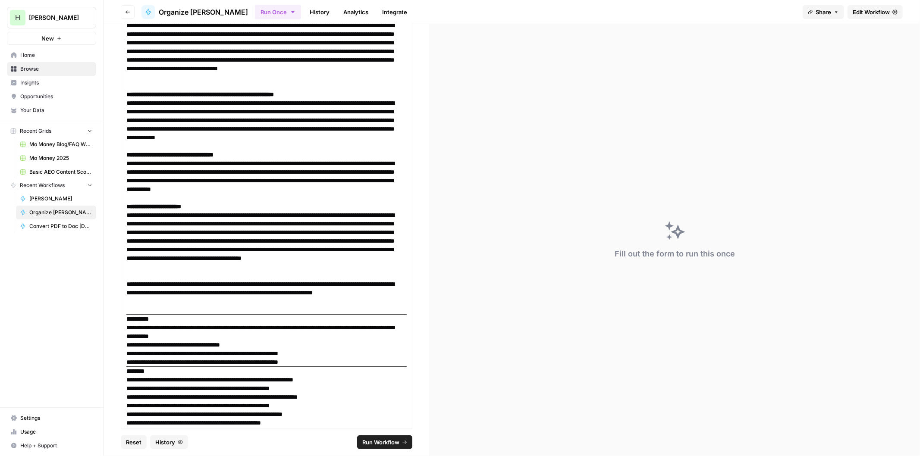
click at [387, 441] on span "Run Workflow" at bounding box center [380, 442] width 37 height 9
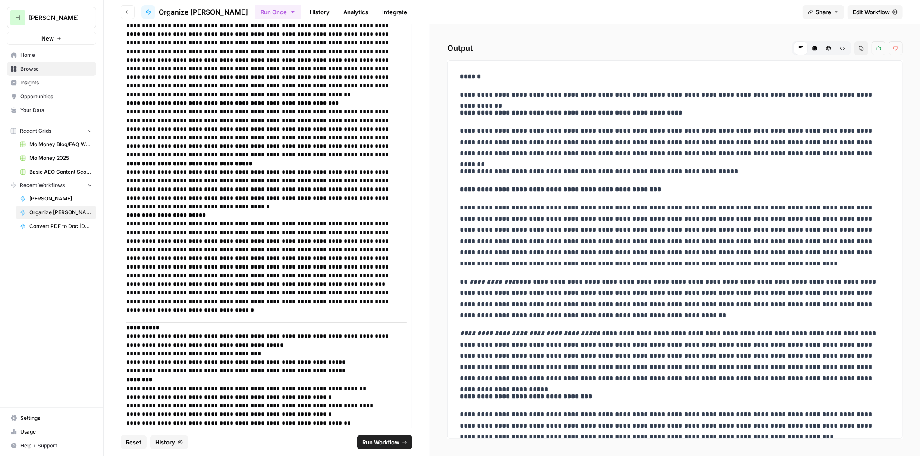
click at [859, 50] on icon "button" at bounding box center [861, 48] width 5 height 5
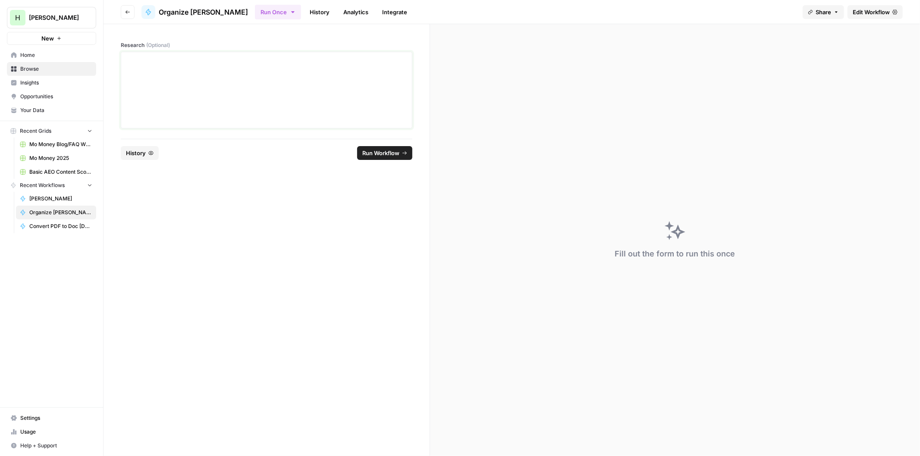
click at [183, 84] on div at bounding box center [266, 90] width 280 height 69
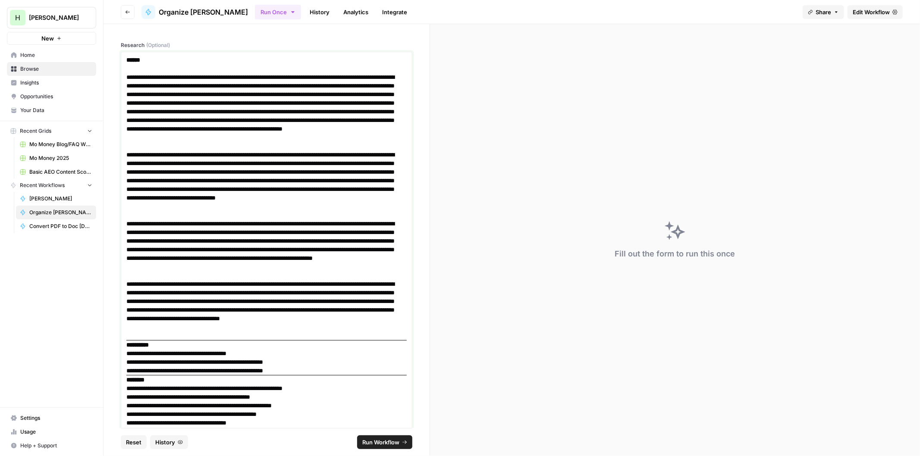
scroll to position [17, 0]
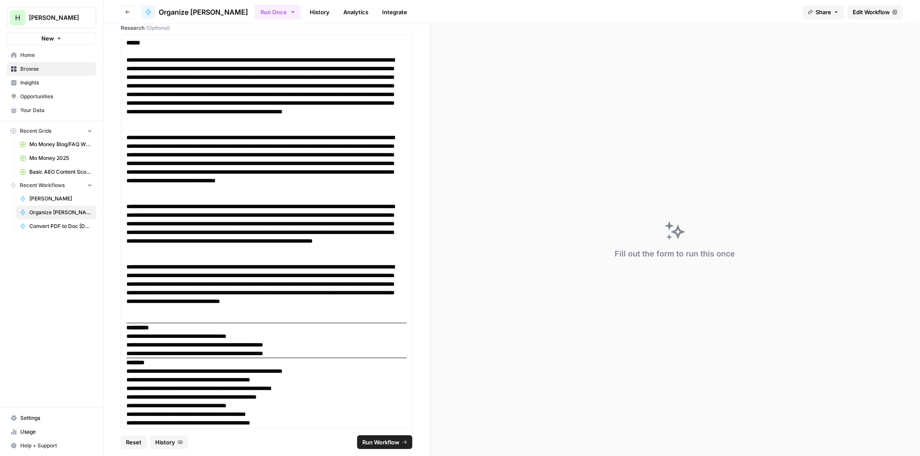
click at [385, 442] on span "Run Workflow" at bounding box center [380, 442] width 37 height 9
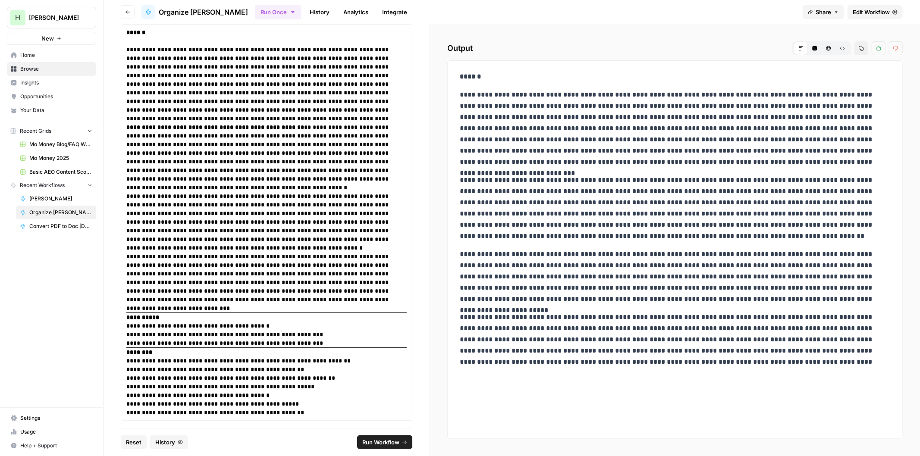
scroll to position [31, 0]
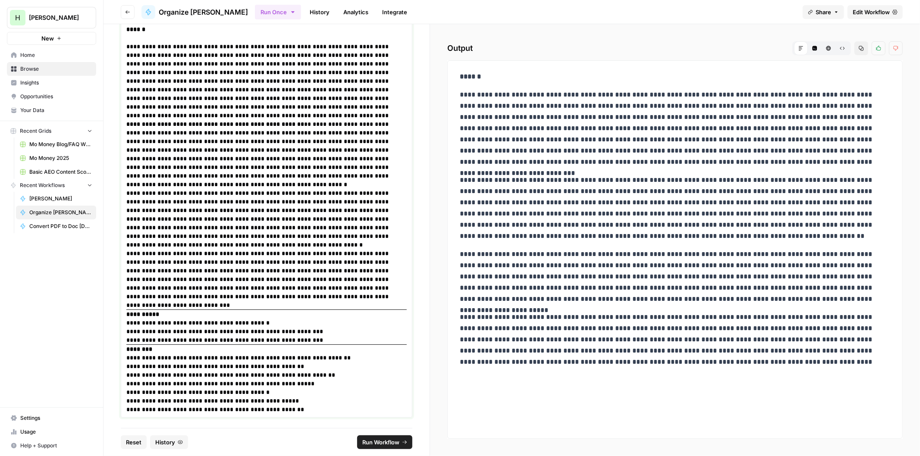
click at [301, 409] on p "**********" at bounding box center [262, 409] width 273 height 9
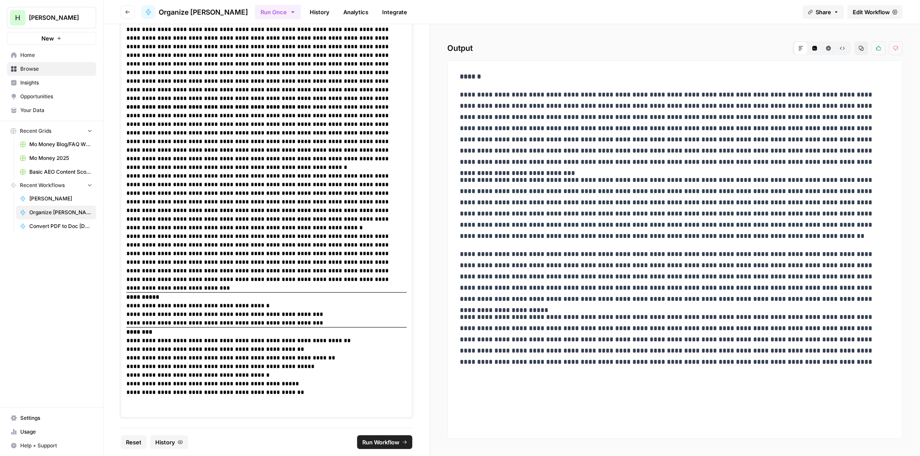
scroll to position [48, 0]
click at [860, 50] on icon "button" at bounding box center [861, 48] width 5 height 5
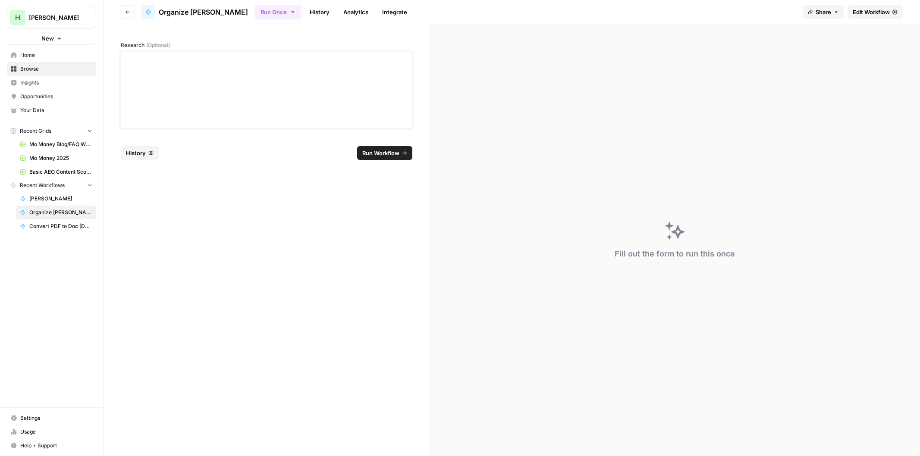
click at [246, 98] on div at bounding box center [266, 90] width 280 height 69
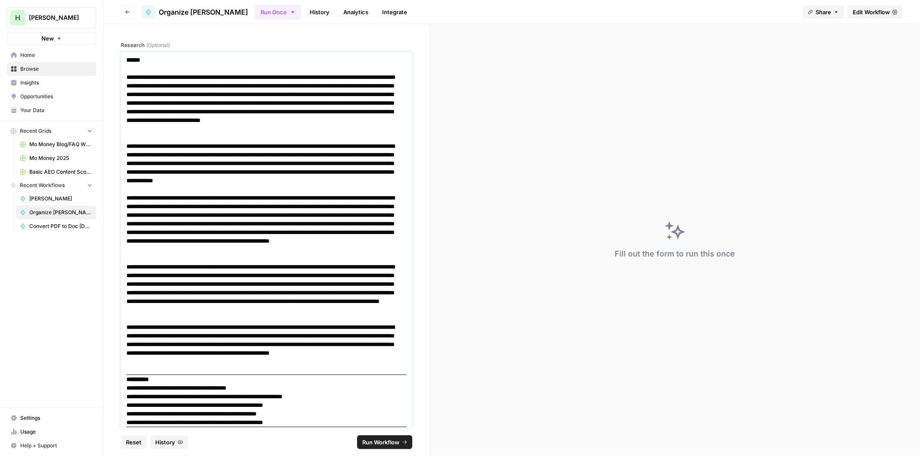
scroll to position [52, 0]
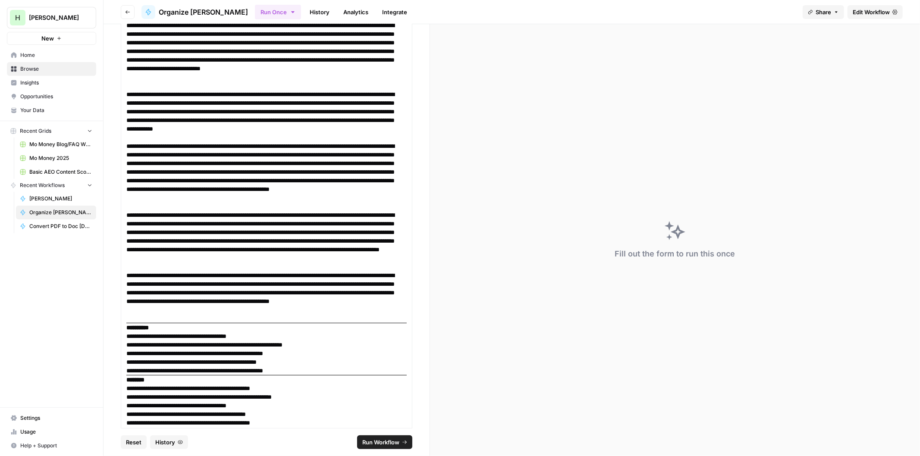
click at [381, 441] on span "Run Workflow" at bounding box center [380, 442] width 37 height 9
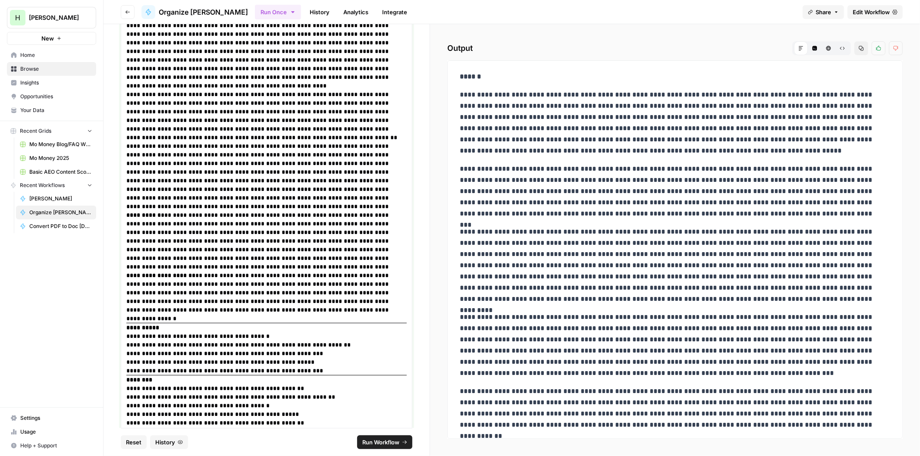
click at [304, 410] on p "**********" at bounding box center [262, 414] width 273 height 9
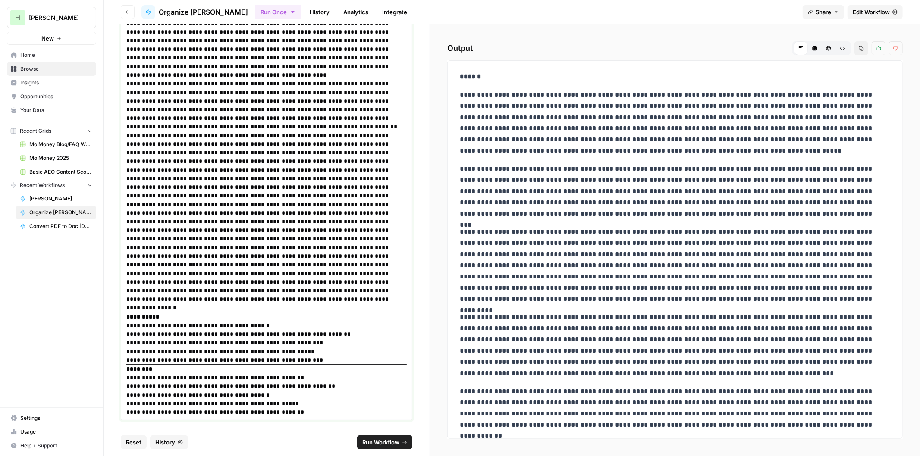
scroll to position [65, 0]
click at [305, 407] on p "**********" at bounding box center [262, 409] width 273 height 9
click at [861, 47] on icon "button" at bounding box center [861, 48] width 5 height 5
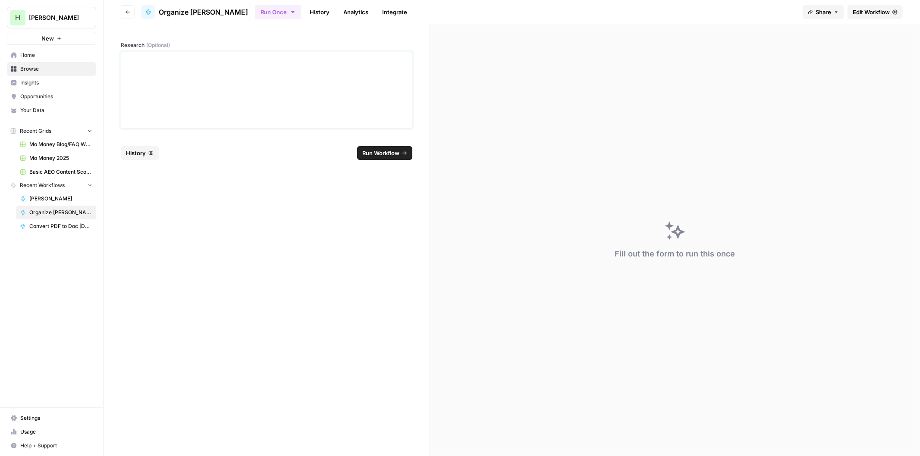
click at [206, 117] on div at bounding box center [266, 90] width 280 height 69
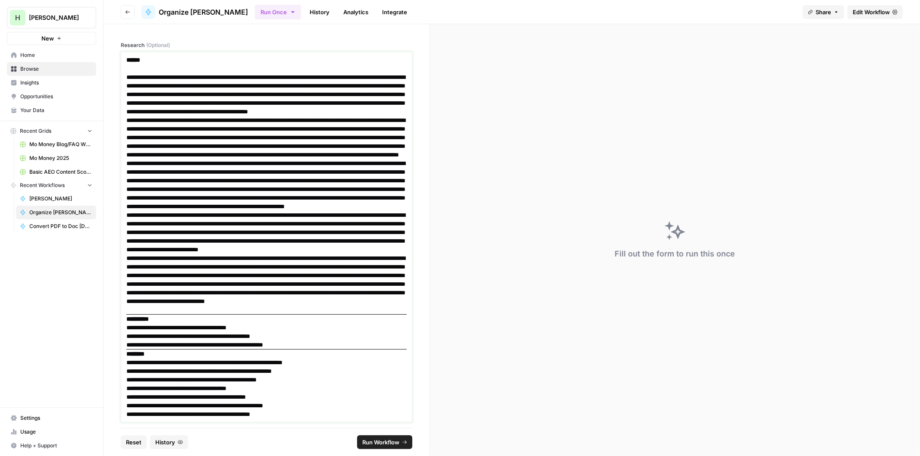
scroll to position [78, 0]
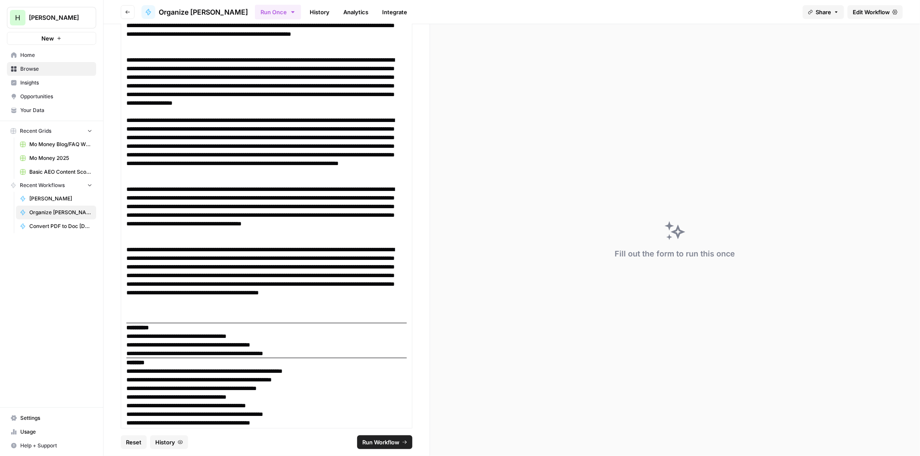
click at [383, 440] on span "Run Workflow" at bounding box center [380, 442] width 37 height 9
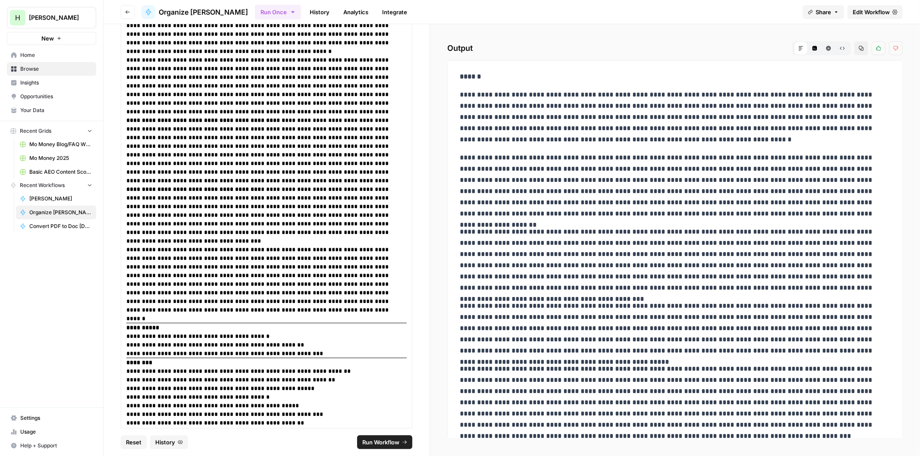
click at [862, 46] on icon "button" at bounding box center [861, 48] width 5 height 5
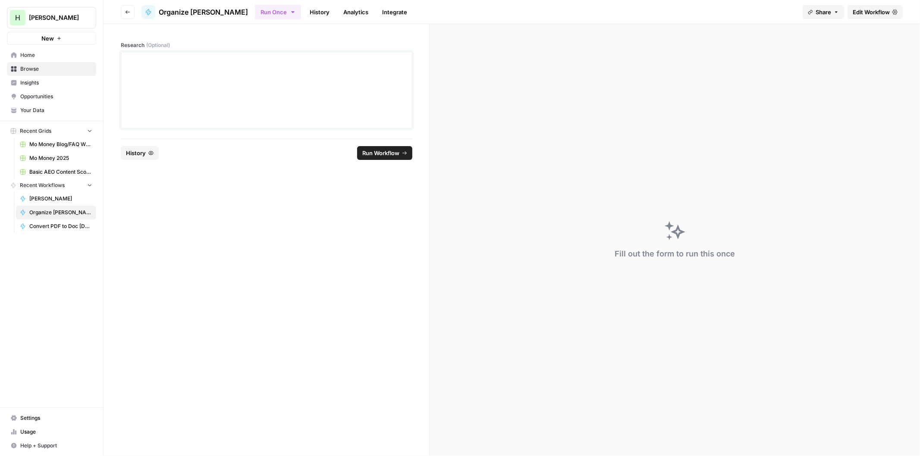
click at [268, 95] on div at bounding box center [266, 90] width 280 height 69
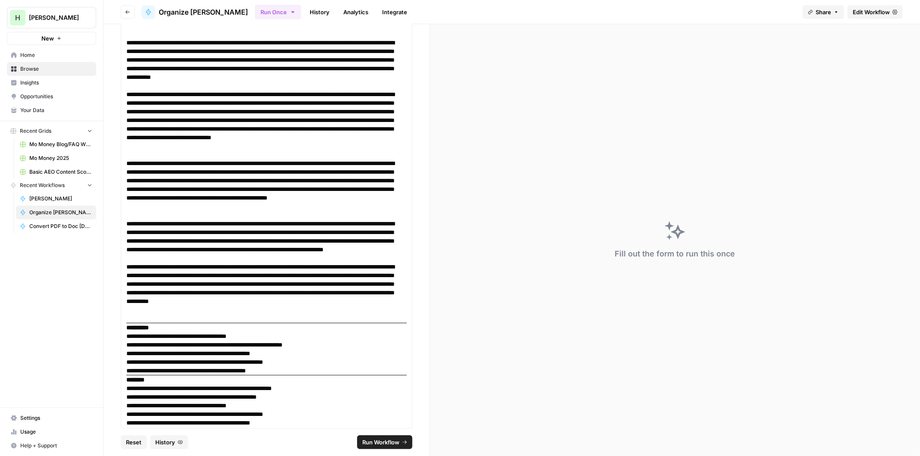
click at [380, 443] on span "Run Workflow" at bounding box center [380, 442] width 37 height 9
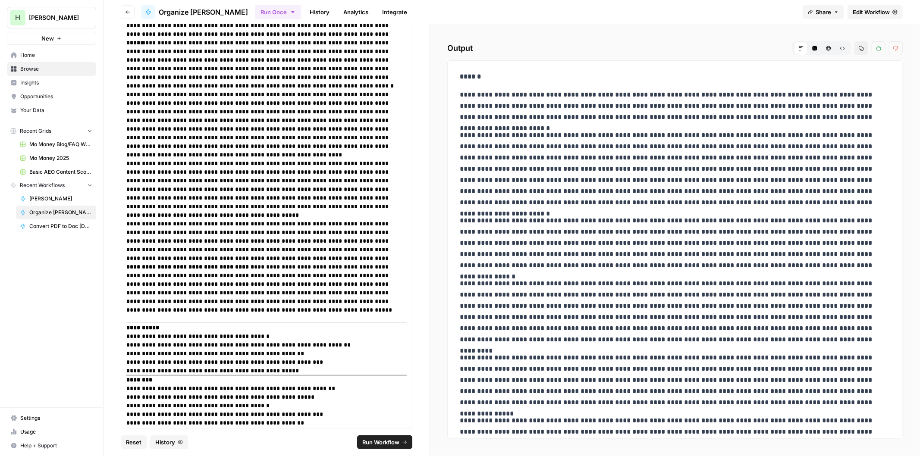
click at [859, 48] on icon "button" at bounding box center [861, 48] width 5 height 5
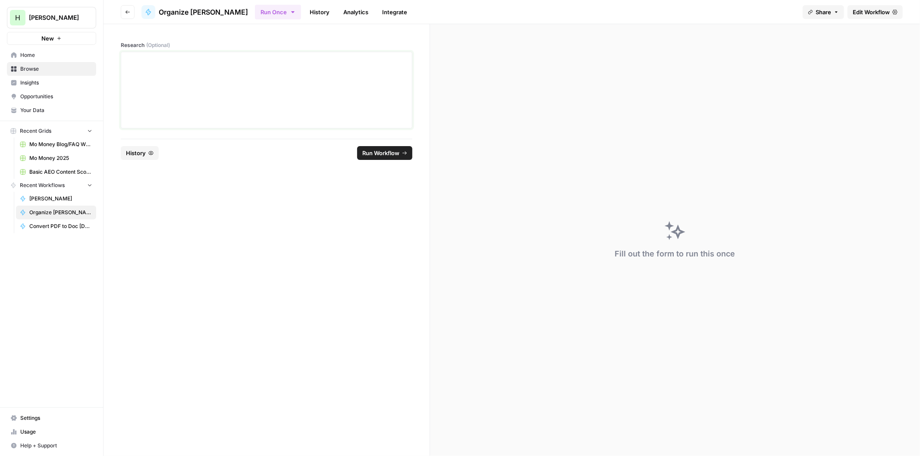
click at [266, 84] on div at bounding box center [266, 90] width 280 height 69
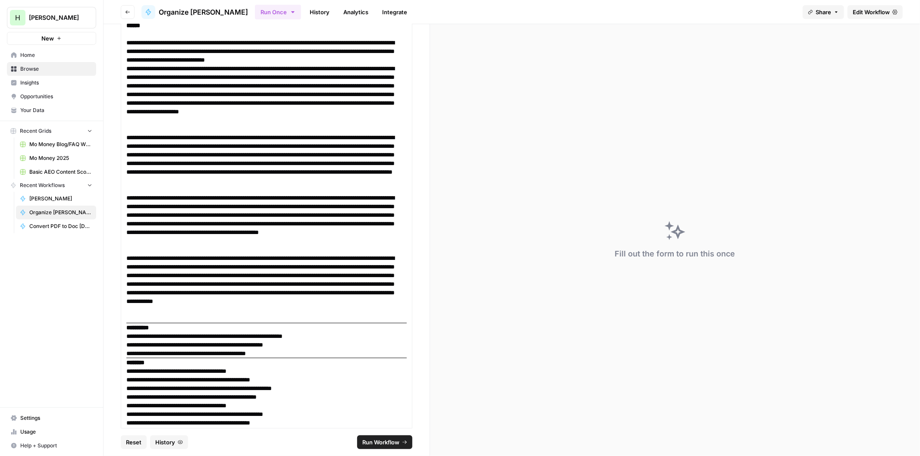
click at [371, 443] on span "Run Workflow" at bounding box center [380, 442] width 37 height 9
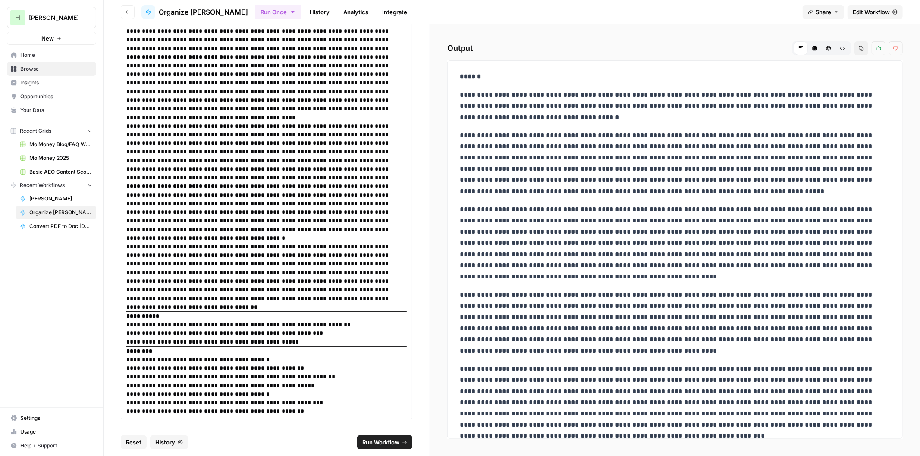
scroll to position [48, 0]
click at [859, 48] on icon "button" at bounding box center [861, 48] width 5 height 5
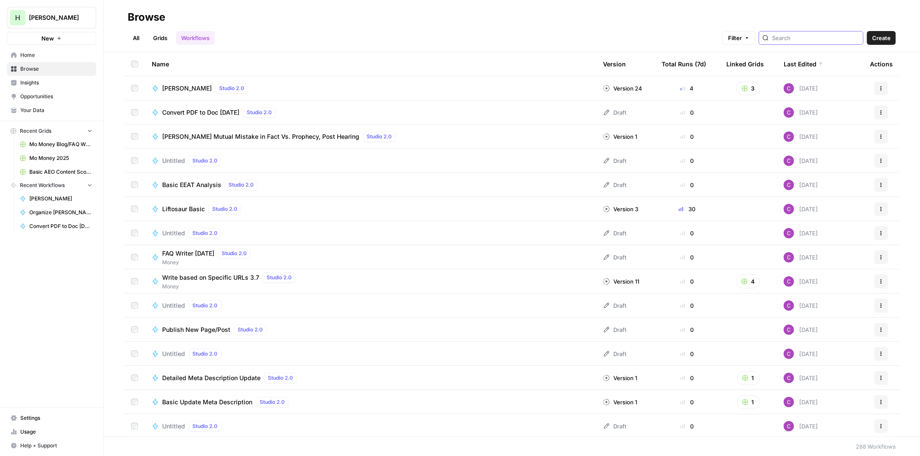
click at [789, 37] on input "search" at bounding box center [816, 38] width 88 height 9
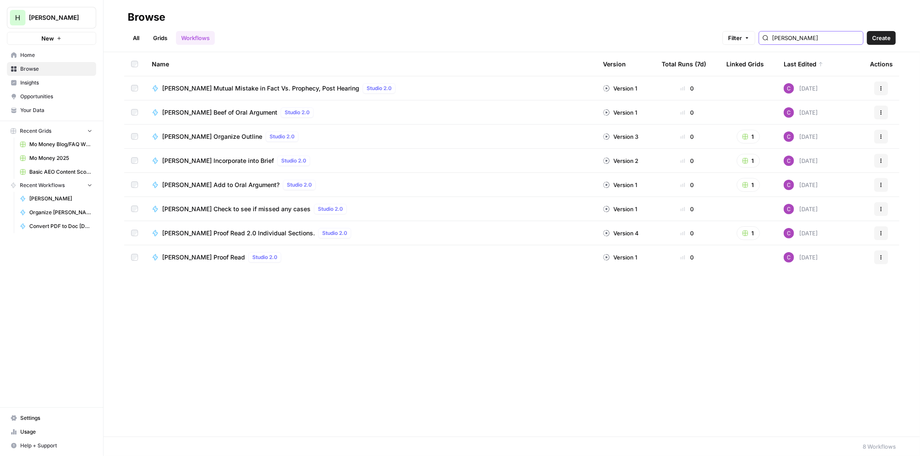
type input "clevenger"
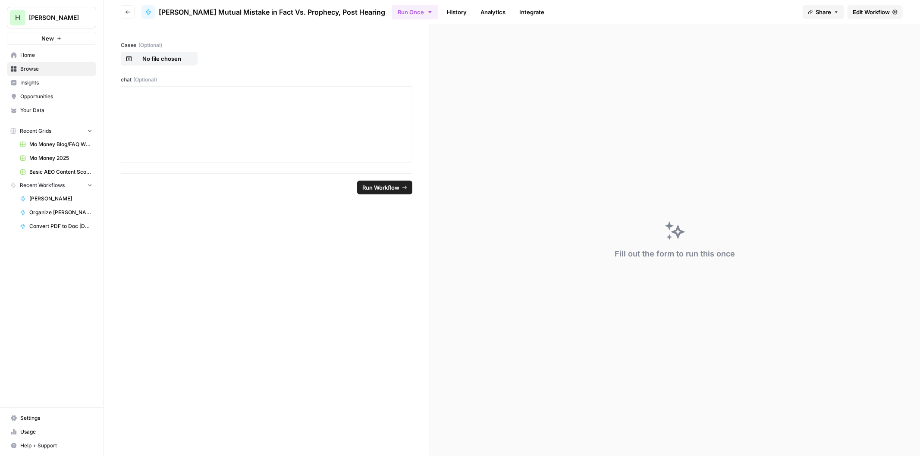
click at [869, 6] on link "Edit Workflow" at bounding box center [875, 12] width 55 height 14
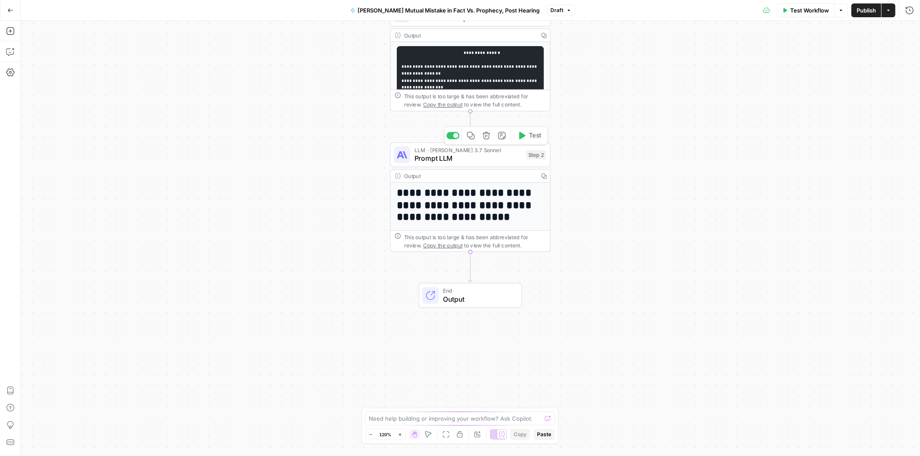
click at [451, 156] on span "Prompt LLM" at bounding box center [469, 158] width 108 height 10
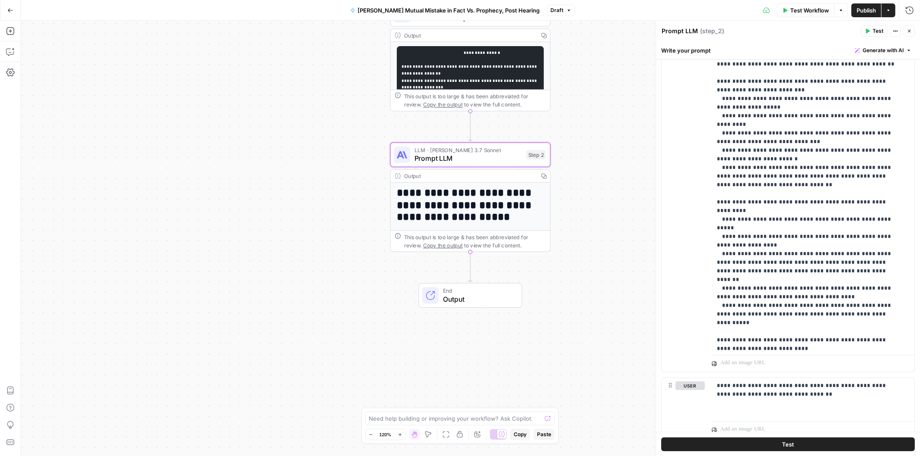
scroll to position [189, 0]
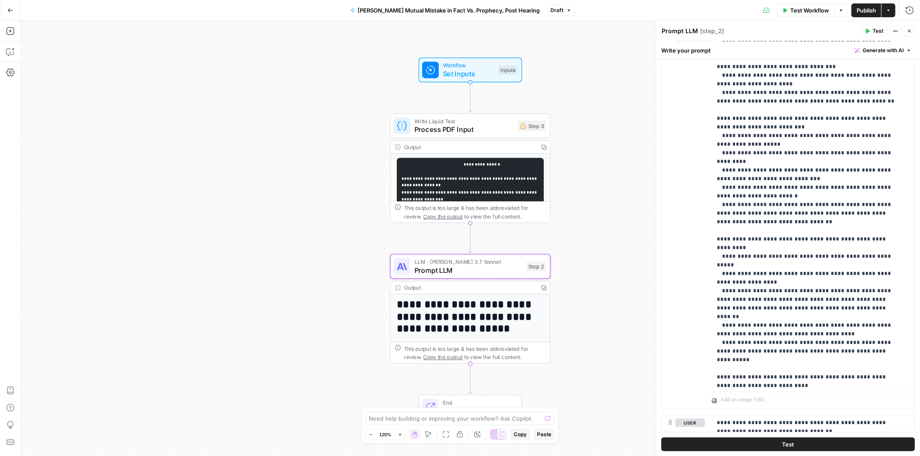
click at [544, 145] on icon "button" at bounding box center [544, 148] width 6 height 6
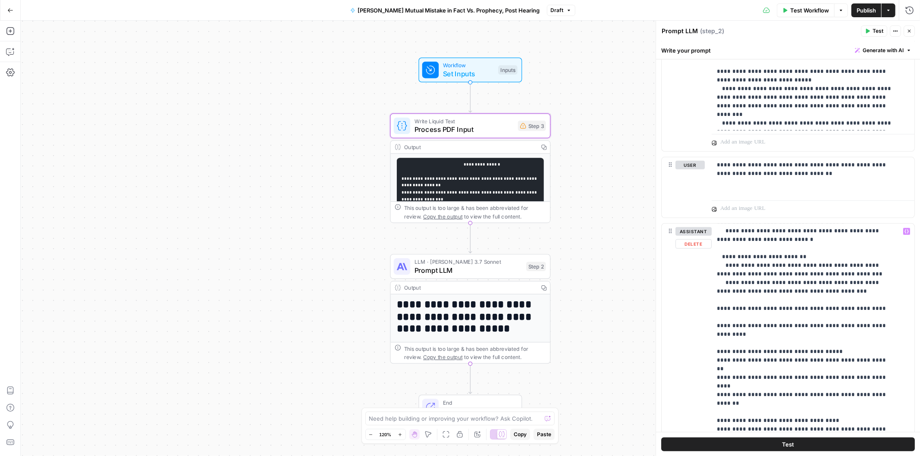
scroll to position [636, 0]
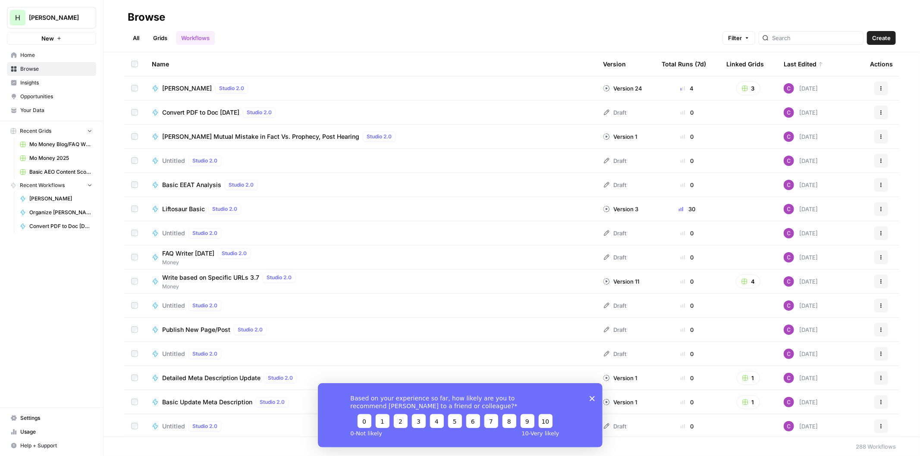
click at [783, 36] on div at bounding box center [811, 38] width 105 height 14
type input "[PERSON_NAME]"
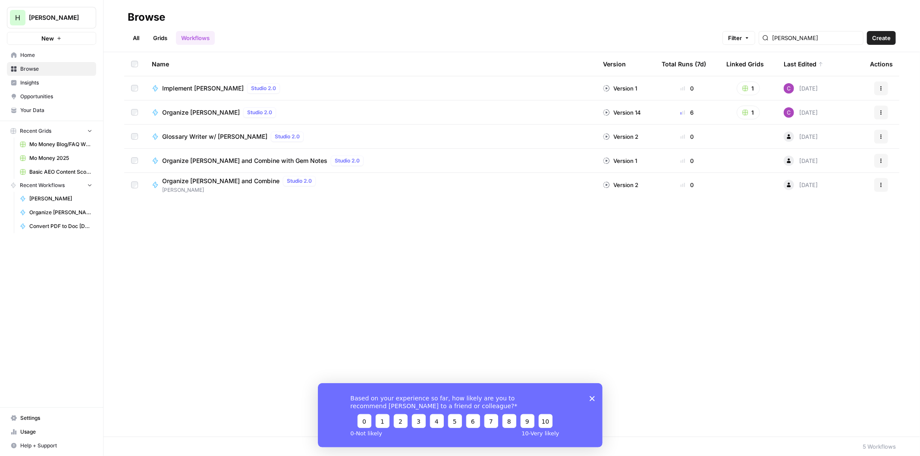
click at [345, 115] on div "Organize [PERSON_NAME] Studio 2.0" at bounding box center [370, 112] width 437 height 10
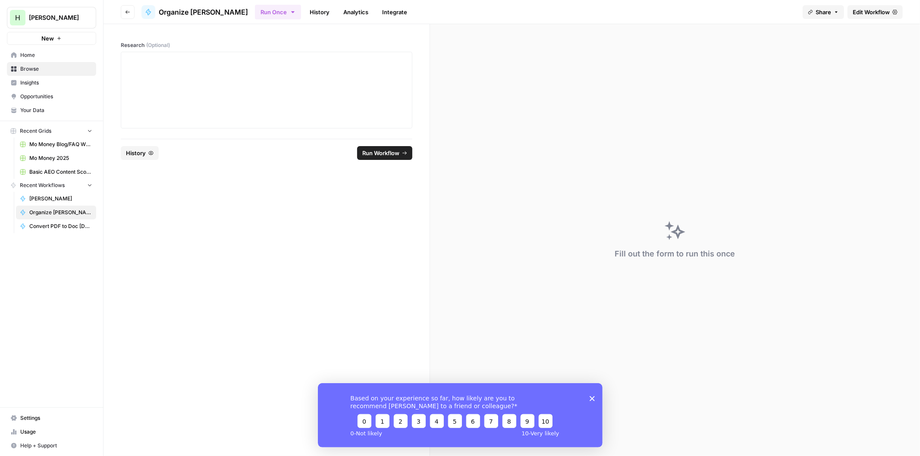
click at [305, 16] on link "History" at bounding box center [320, 12] width 30 height 14
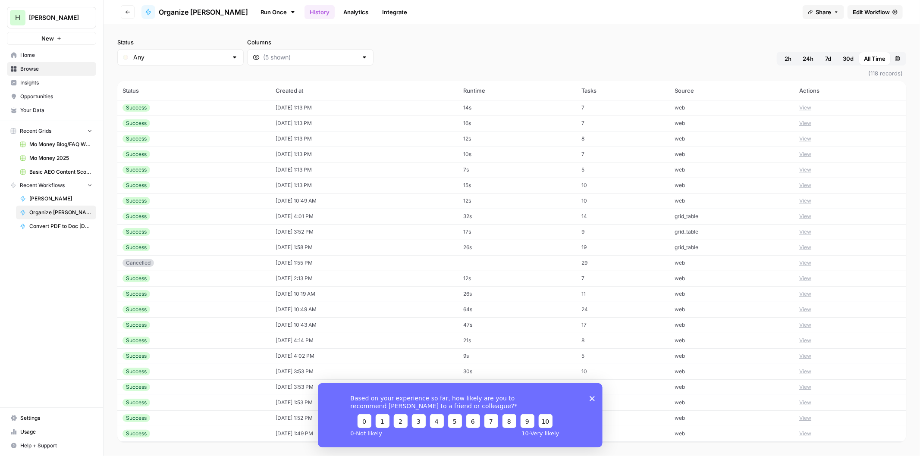
click at [805, 185] on button "View" at bounding box center [805, 186] width 12 height 8
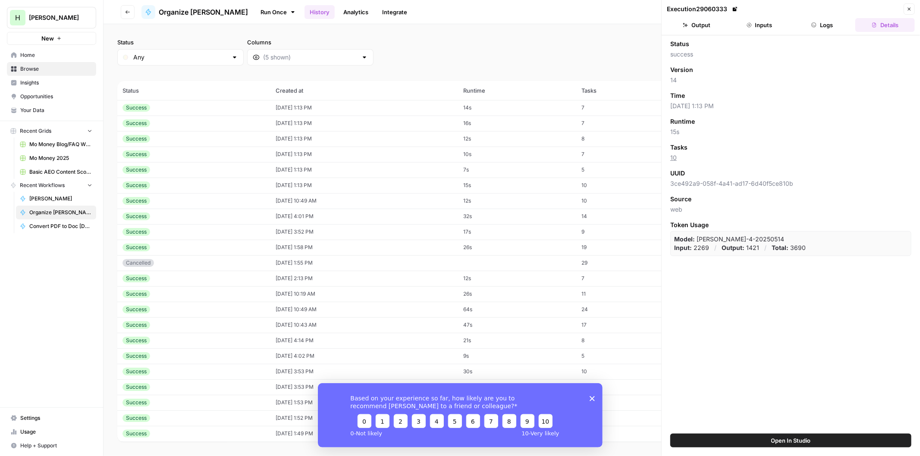
click at [699, 23] on button "Output" at bounding box center [697, 25] width 60 height 14
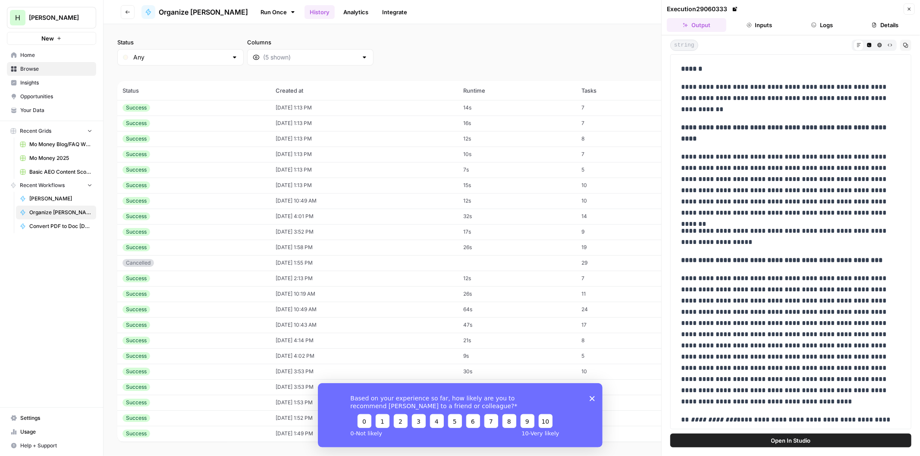
click at [908, 46] on button "Copy" at bounding box center [905, 45] width 11 height 11
click at [910, 6] on icon "button" at bounding box center [909, 8] width 5 height 5
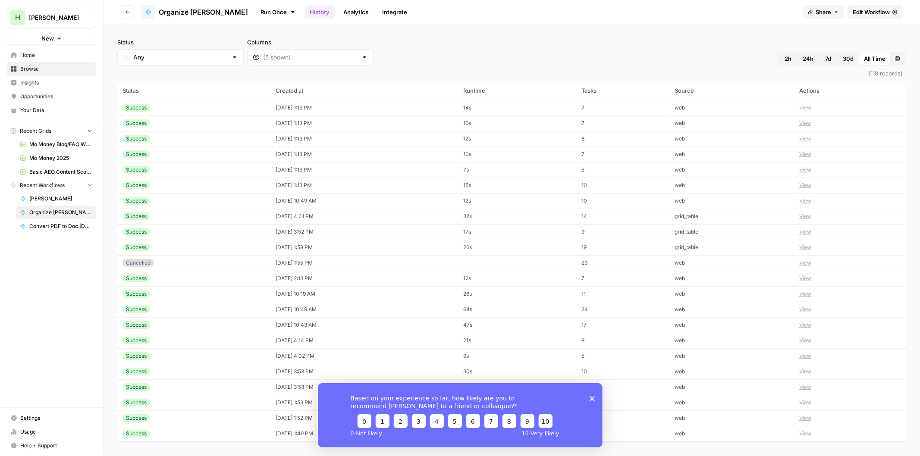
click at [806, 169] on button "View" at bounding box center [805, 170] width 12 height 8
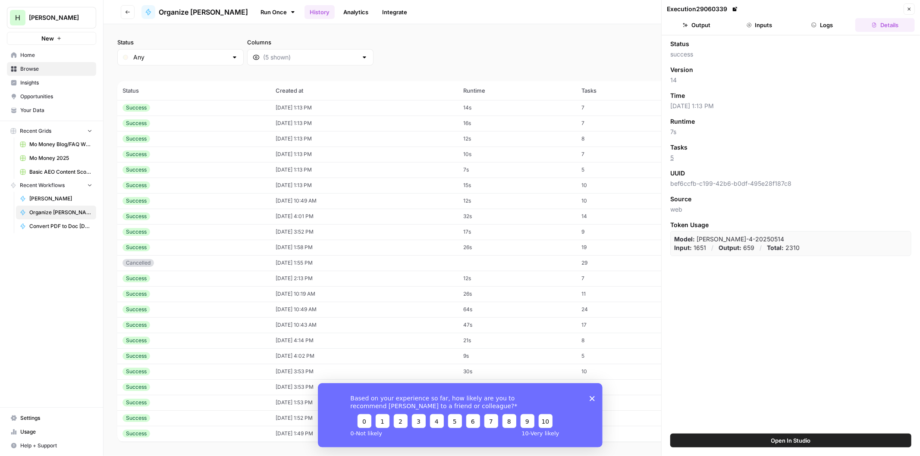
click at [696, 23] on button "Output" at bounding box center [697, 25] width 60 height 14
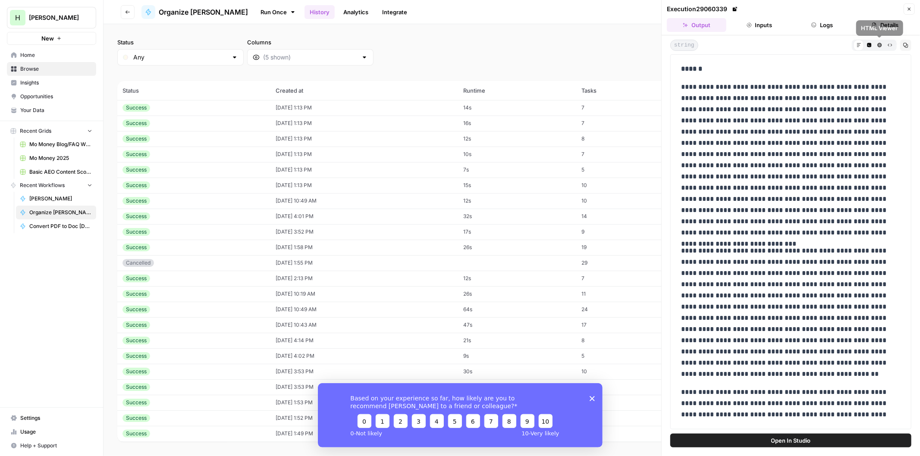
click at [908, 44] on icon "button" at bounding box center [905, 45] width 5 height 5
click at [906, 13] on button "Close" at bounding box center [909, 8] width 11 height 11
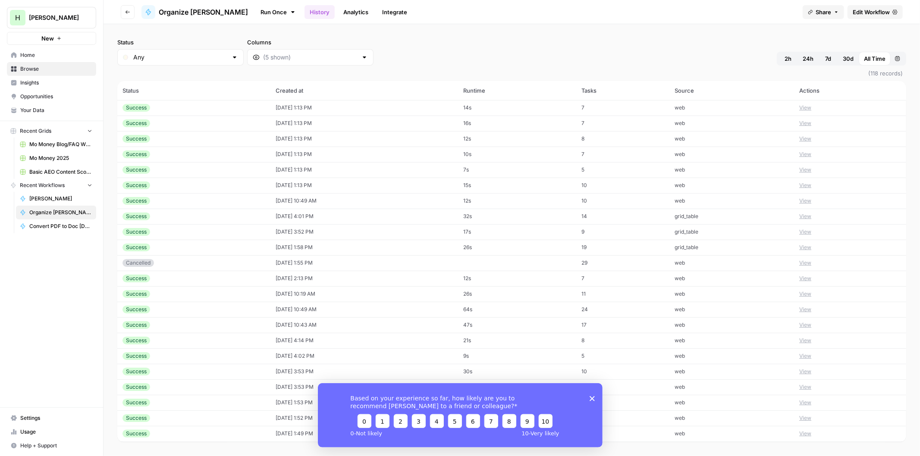
click at [807, 153] on button "View" at bounding box center [805, 155] width 12 height 8
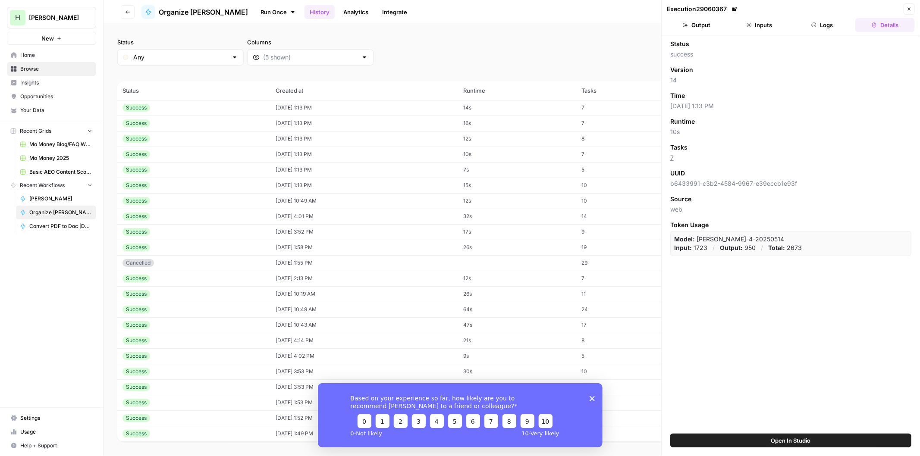
click at [692, 24] on button "Output" at bounding box center [697, 25] width 60 height 14
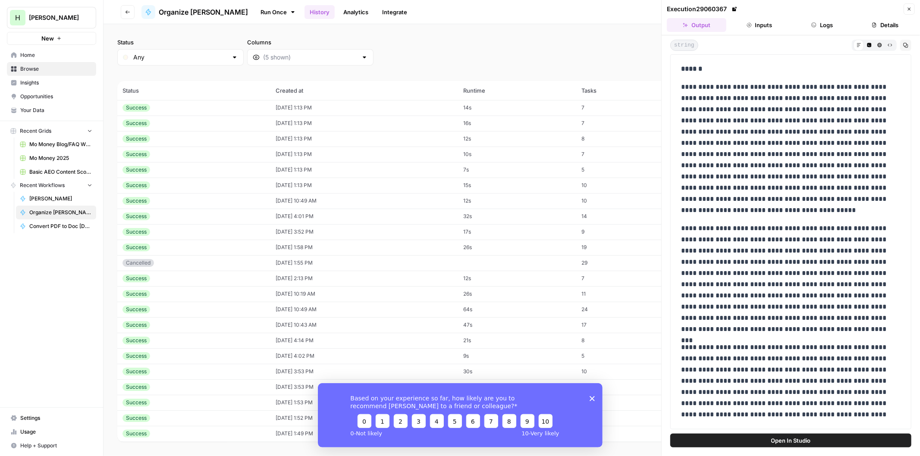
click at [907, 45] on icon "button" at bounding box center [905, 45] width 5 height 5
click at [909, 9] on icon "button" at bounding box center [909, 9] width 3 height 3
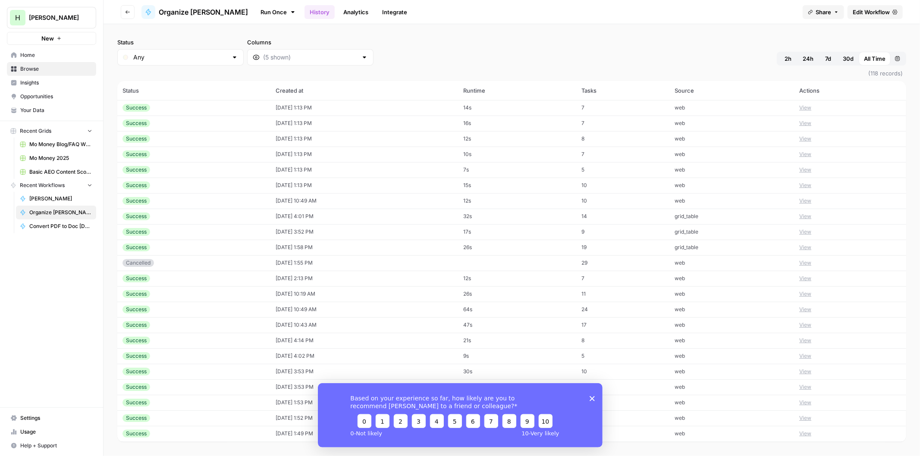
click at [808, 139] on button "View" at bounding box center [805, 139] width 12 height 8
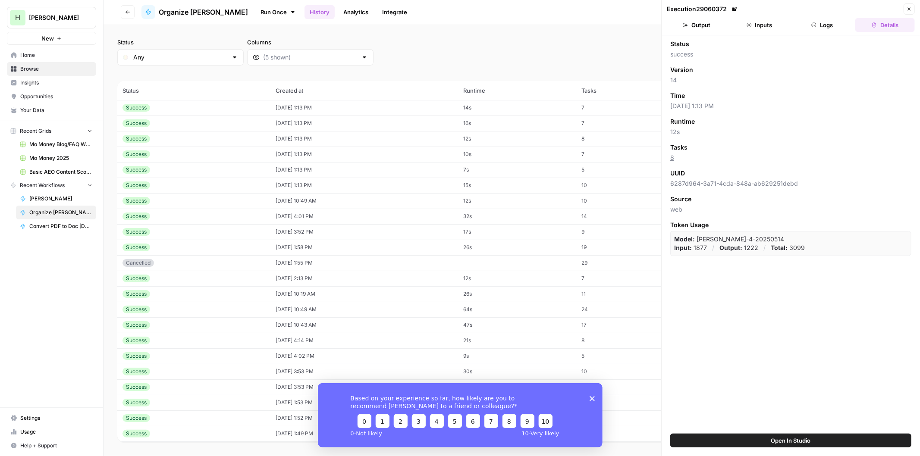
click at [705, 23] on button "Output" at bounding box center [697, 25] width 60 height 14
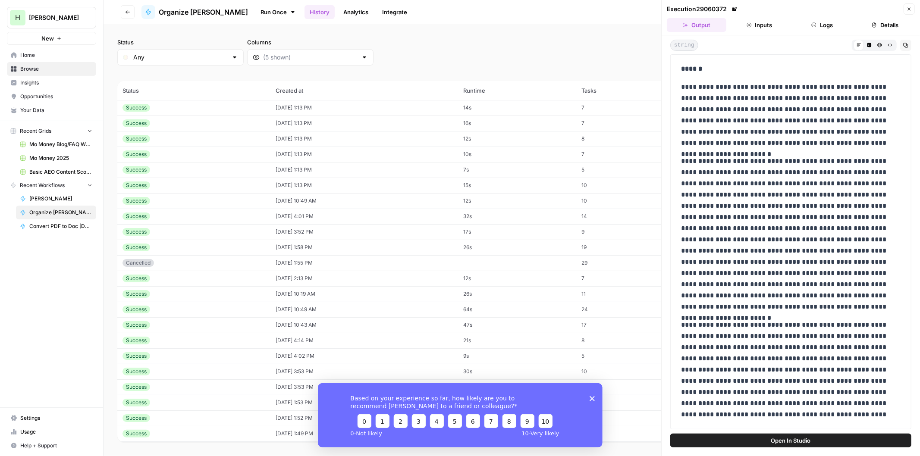
click at [904, 45] on icon "button" at bounding box center [905, 45] width 5 height 5
click at [911, 7] on icon "button" at bounding box center [909, 8] width 5 height 5
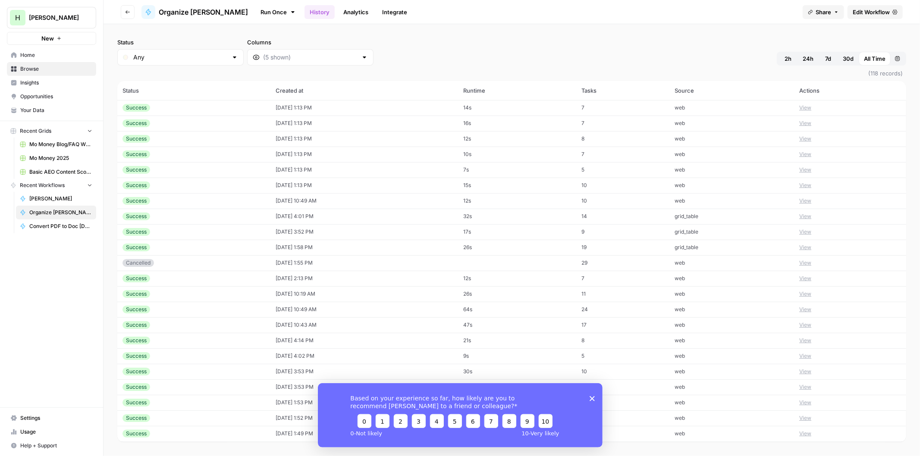
click at [806, 121] on button "View" at bounding box center [805, 123] width 12 height 8
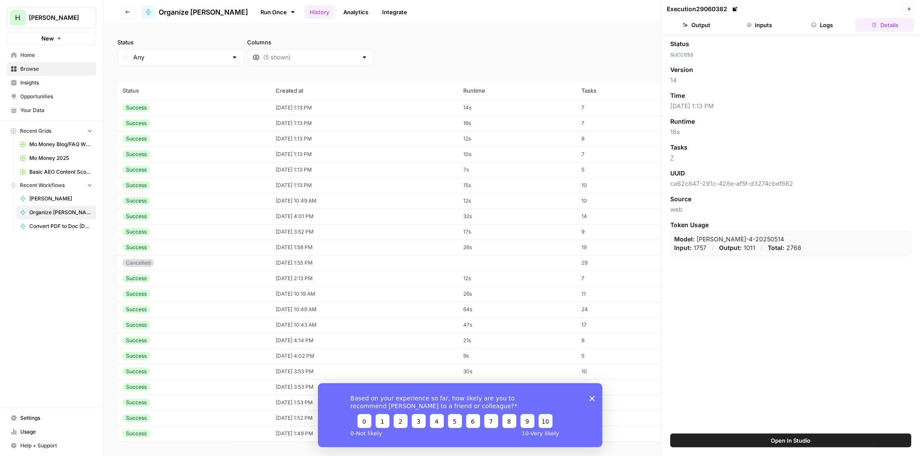
click at [713, 28] on button "Output" at bounding box center [697, 25] width 60 height 14
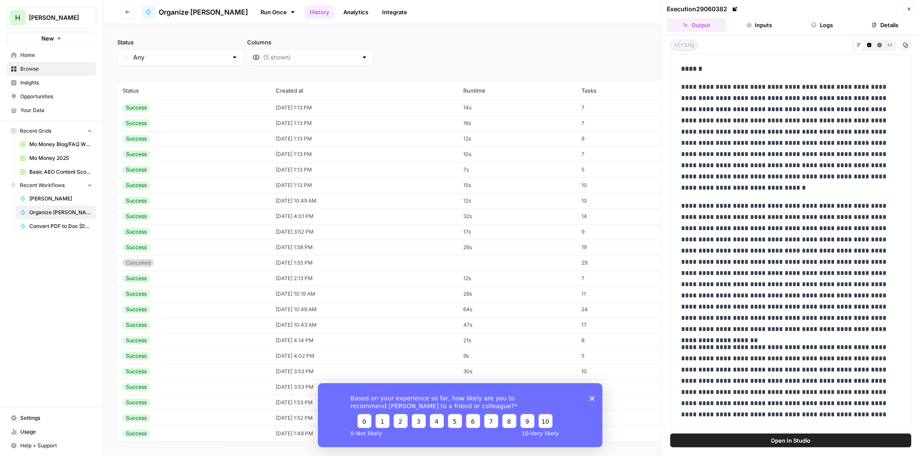
click at [904, 45] on icon "button" at bounding box center [905, 45] width 5 height 5
drag, startPoint x: 909, startPoint y: 7, endPoint x: 909, endPoint y: 14, distance: 6.9
click at [909, 7] on icon "button" at bounding box center [909, 8] width 5 height 5
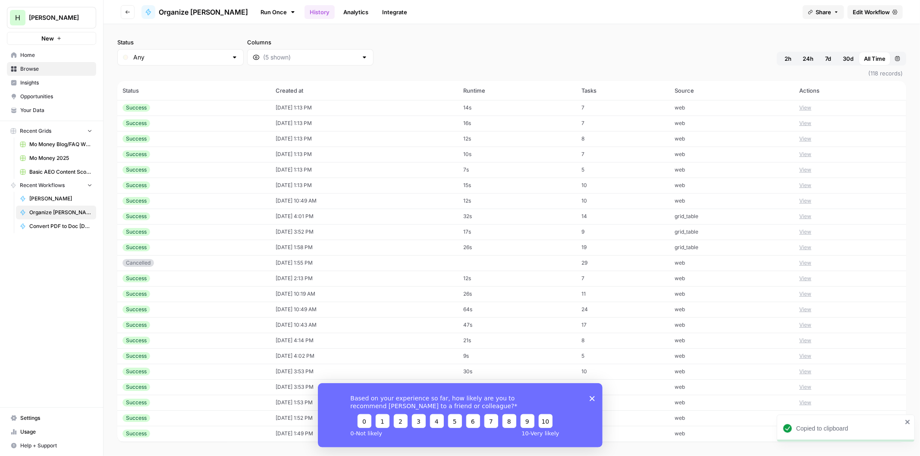
click at [805, 110] on button "View" at bounding box center [805, 108] width 12 height 8
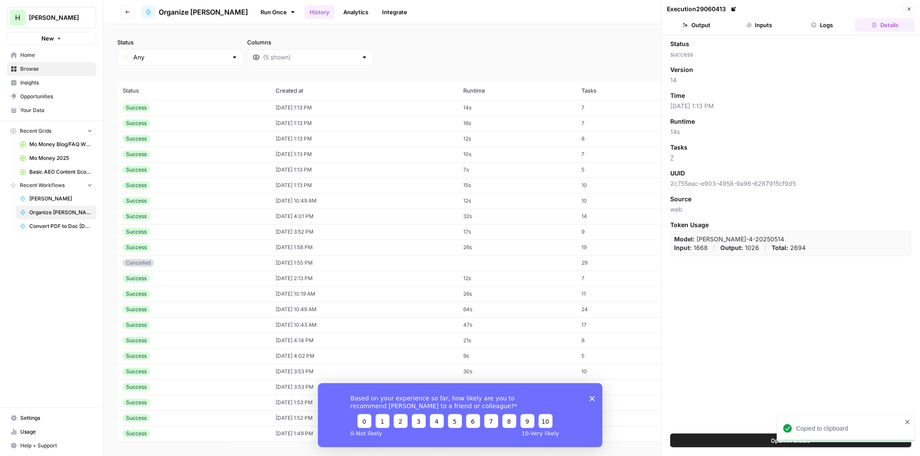
click at [695, 25] on button "Output" at bounding box center [697, 25] width 60 height 14
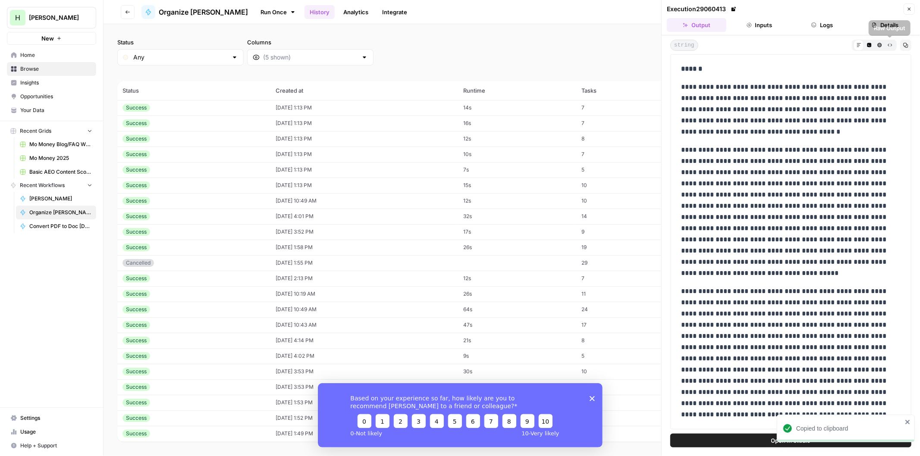
click at [907, 45] on icon "button" at bounding box center [906, 45] width 5 height 5
